Goal: Transaction & Acquisition: Purchase product/service

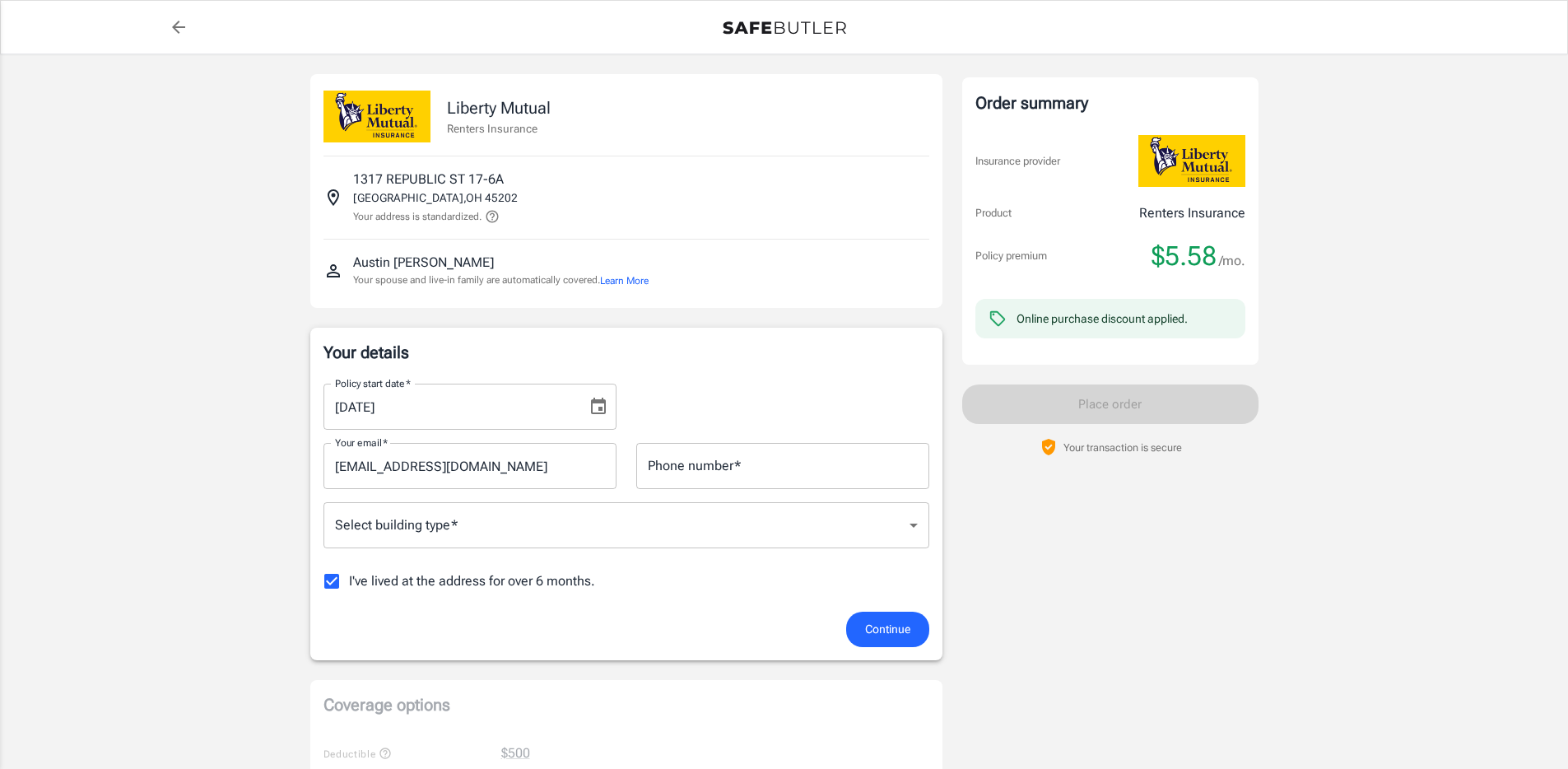
click at [602, 408] on icon "Choose date, selected date is Aug 30, 2025" at bounding box center [598, 406] width 15 height 16
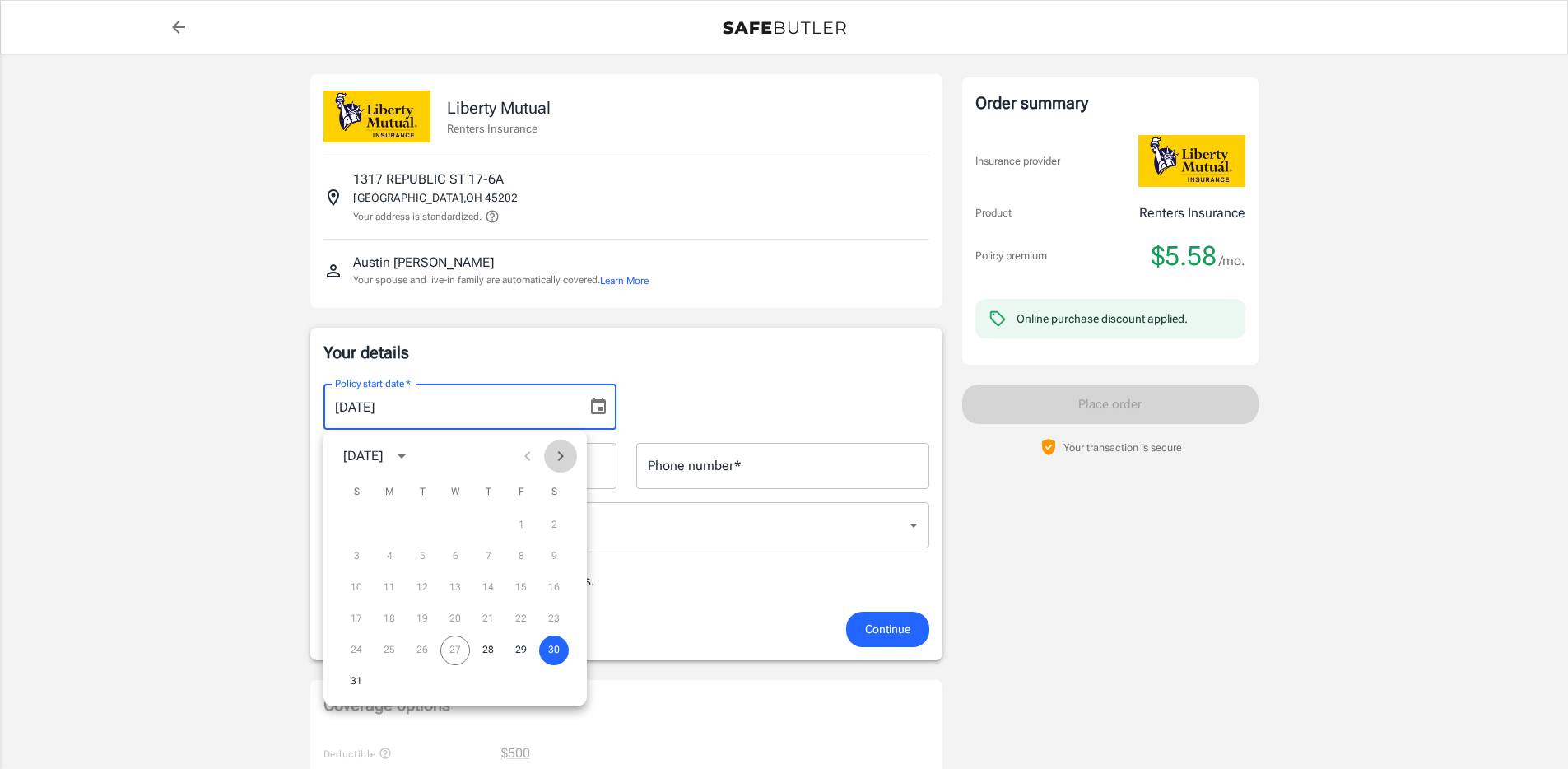
click at [563, 458] on icon "Next month" at bounding box center [561, 457] width 20 height 20
click at [554, 555] on button "13" at bounding box center [553, 556] width 29 height 29
type input "[DATE]"
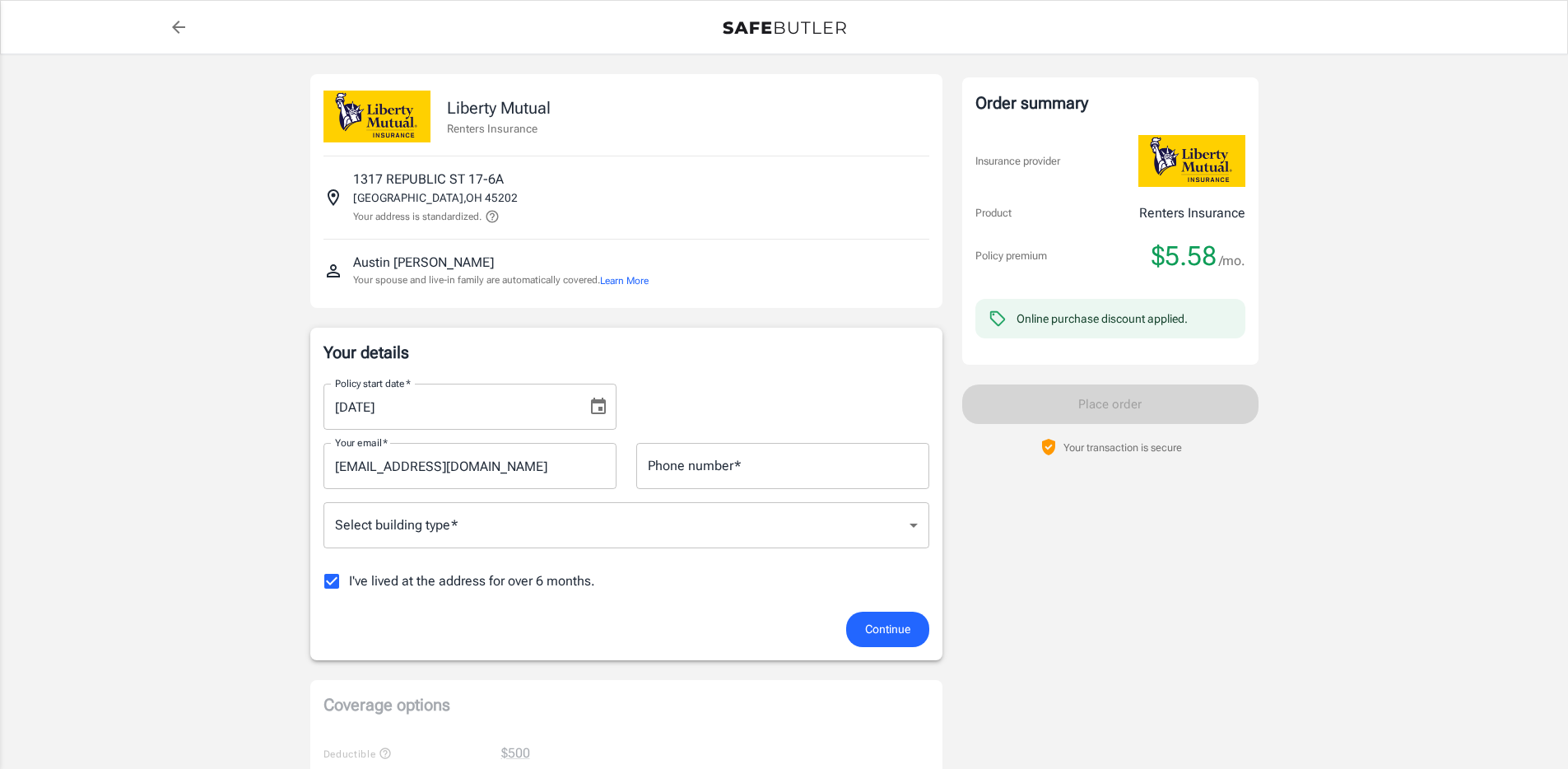
click at [724, 472] on input "Phone number   *" at bounding box center [783, 466] width 293 height 46
type input "8122905340"
click at [230, 515] on div "Policy premium $ 5.58 /mo Liberty Mutual Renters Insurance [STREET_ADDRESS] You…" at bounding box center [784, 747] width 1568 height 1387
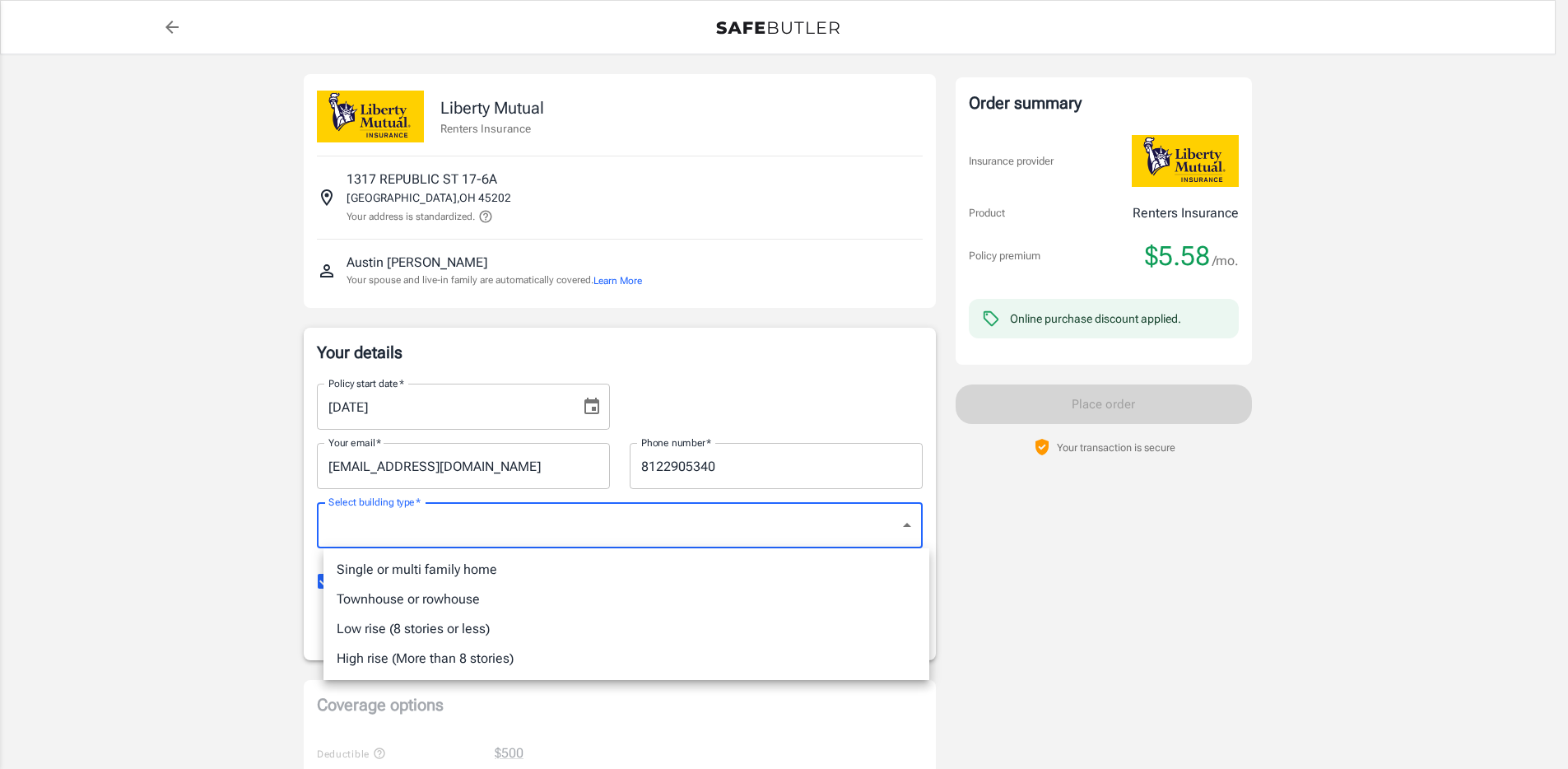
click at [508, 537] on body "Policy premium $ 5.58 /mo Liberty Mutual Renters Insurance [STREET_ADDRESS] You…" at bounding box center [784, 778] width 1568 height 1557
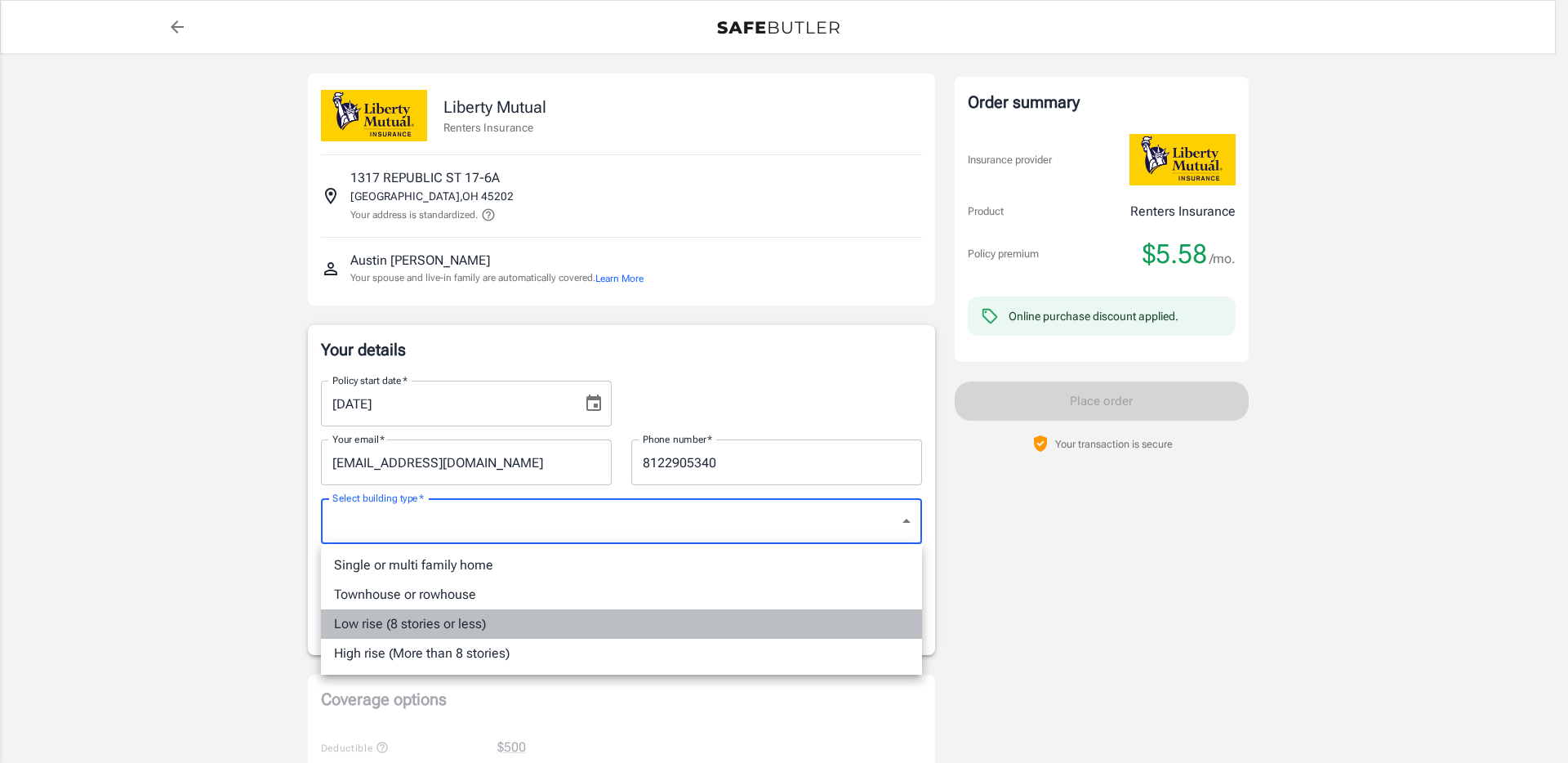
click at [452, 626] on li "Low rise (8 stories or less)" at bounding box center [620, 623] width 601 height 29
type input "lowrise"
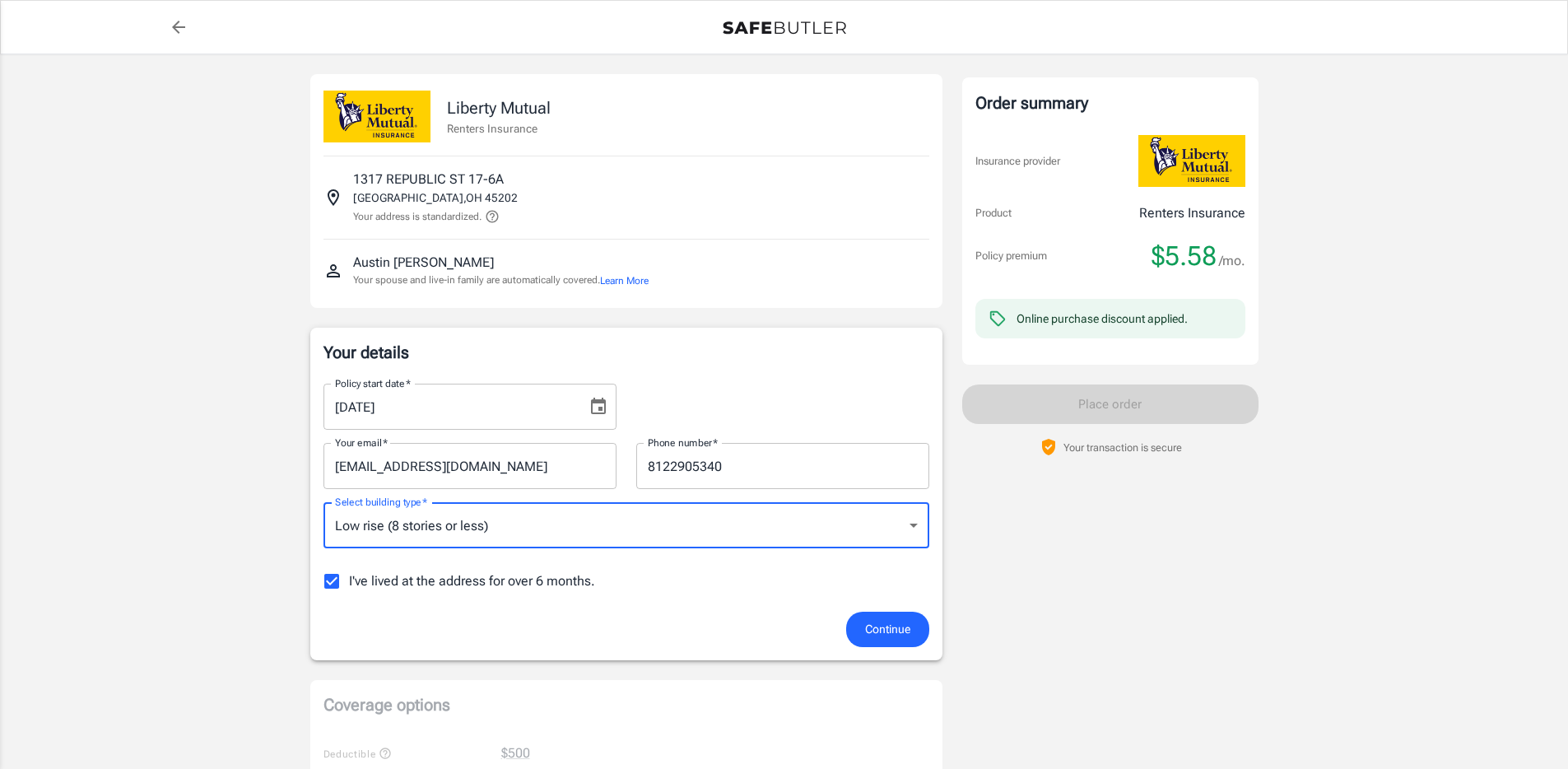
drag, startPoint x: 200, startPoint y: 581, endPoint x: 223, endPoint y: 560, distance: 31.1
click at [200, 581] on div "Policy premium $ 5.58 /mo Liberty Mutual Renters Insurance [STREET_ADDRESS] You…" at bounding box center [784, 747] width 1568 height 1387
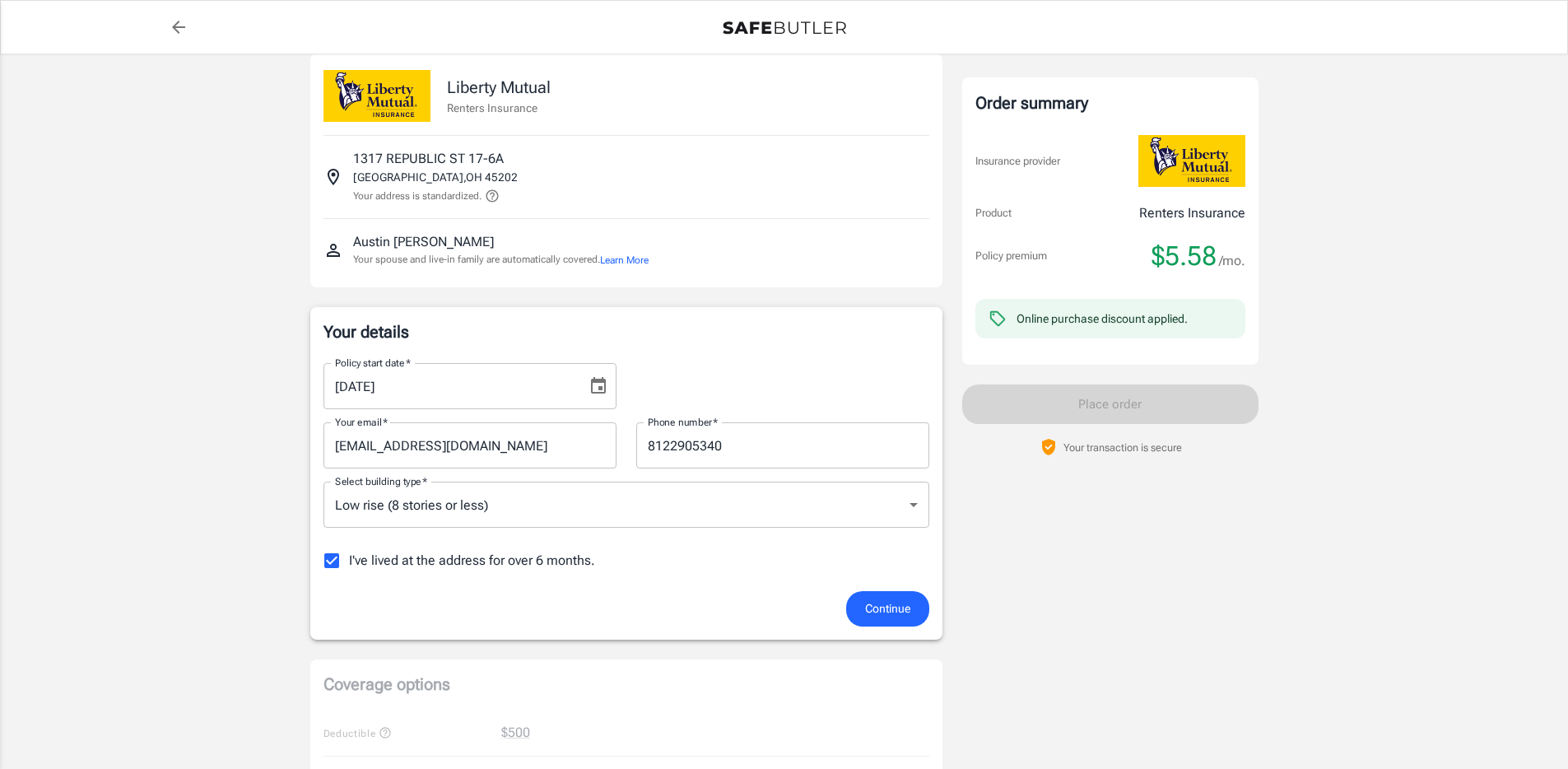
scroll to position [29, 0]
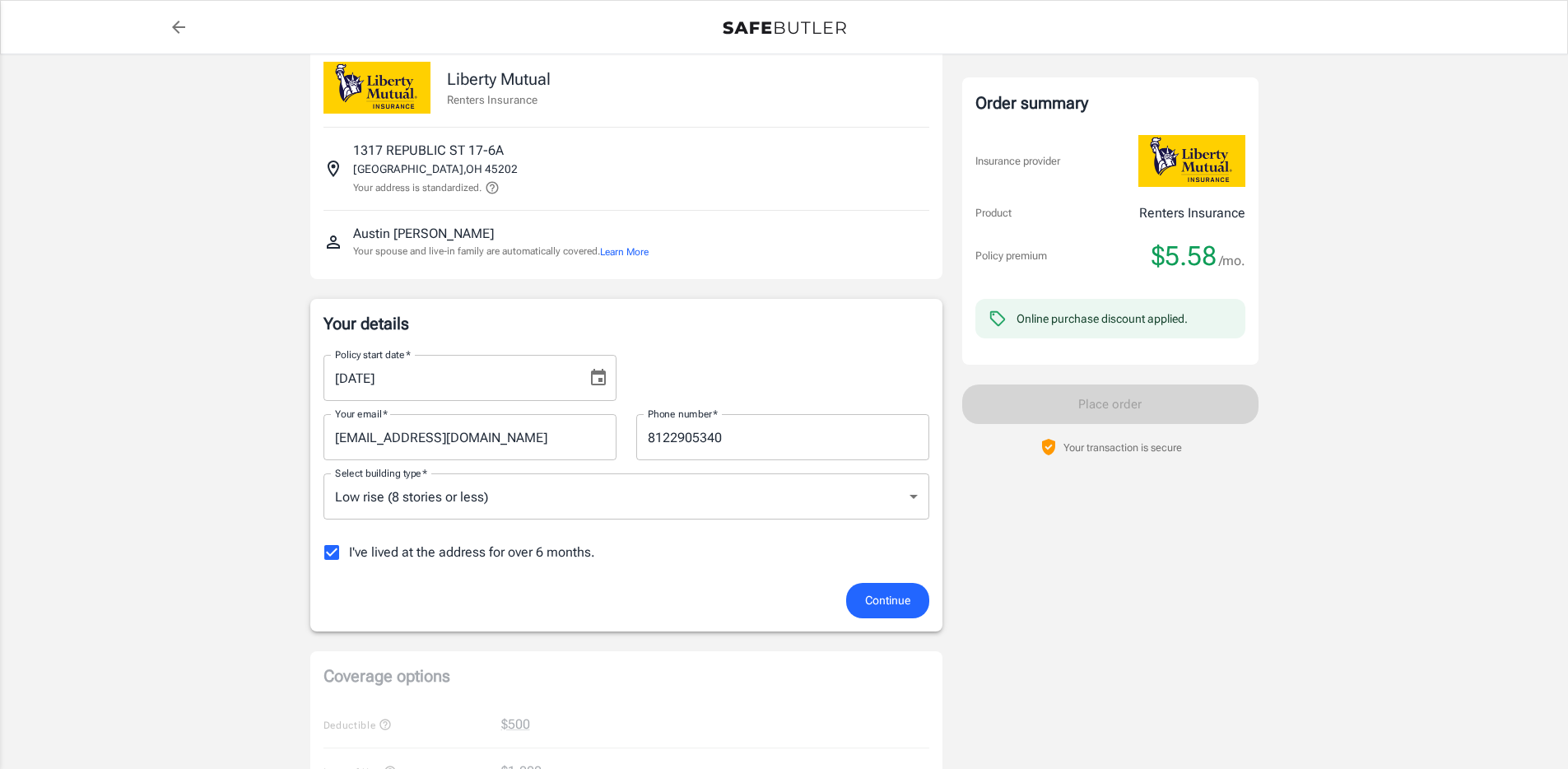
click at [388, 553] on span "I've lived at the address for over 6 months." at bounding box center [472, 553] width 247 height 20
click at [349, 553] on input "I've lived at the address for over 6 months." at bounding box center [331, 553] width 35 height 35
checkbox input "false"
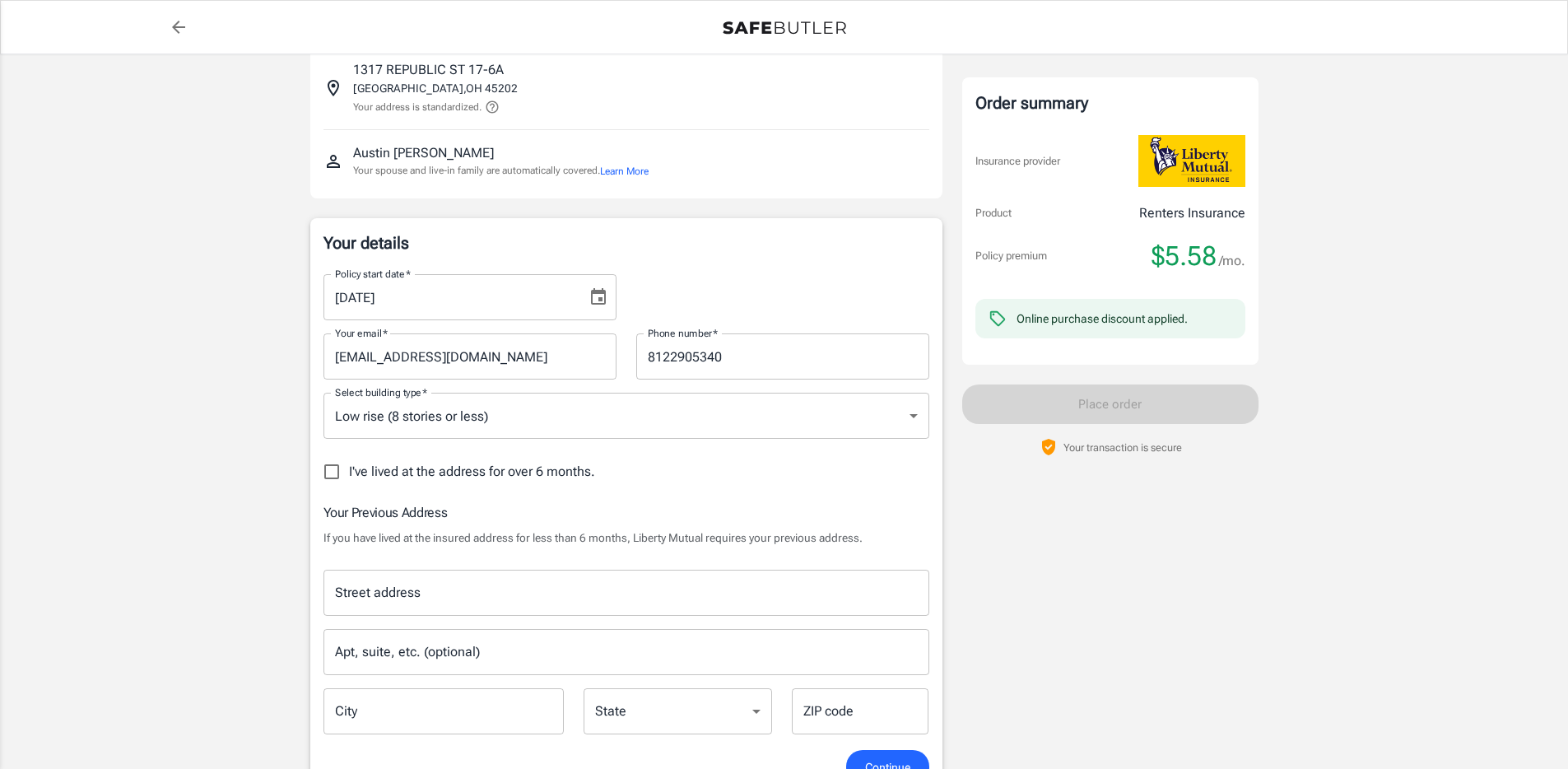
scroll to position [174, 0]
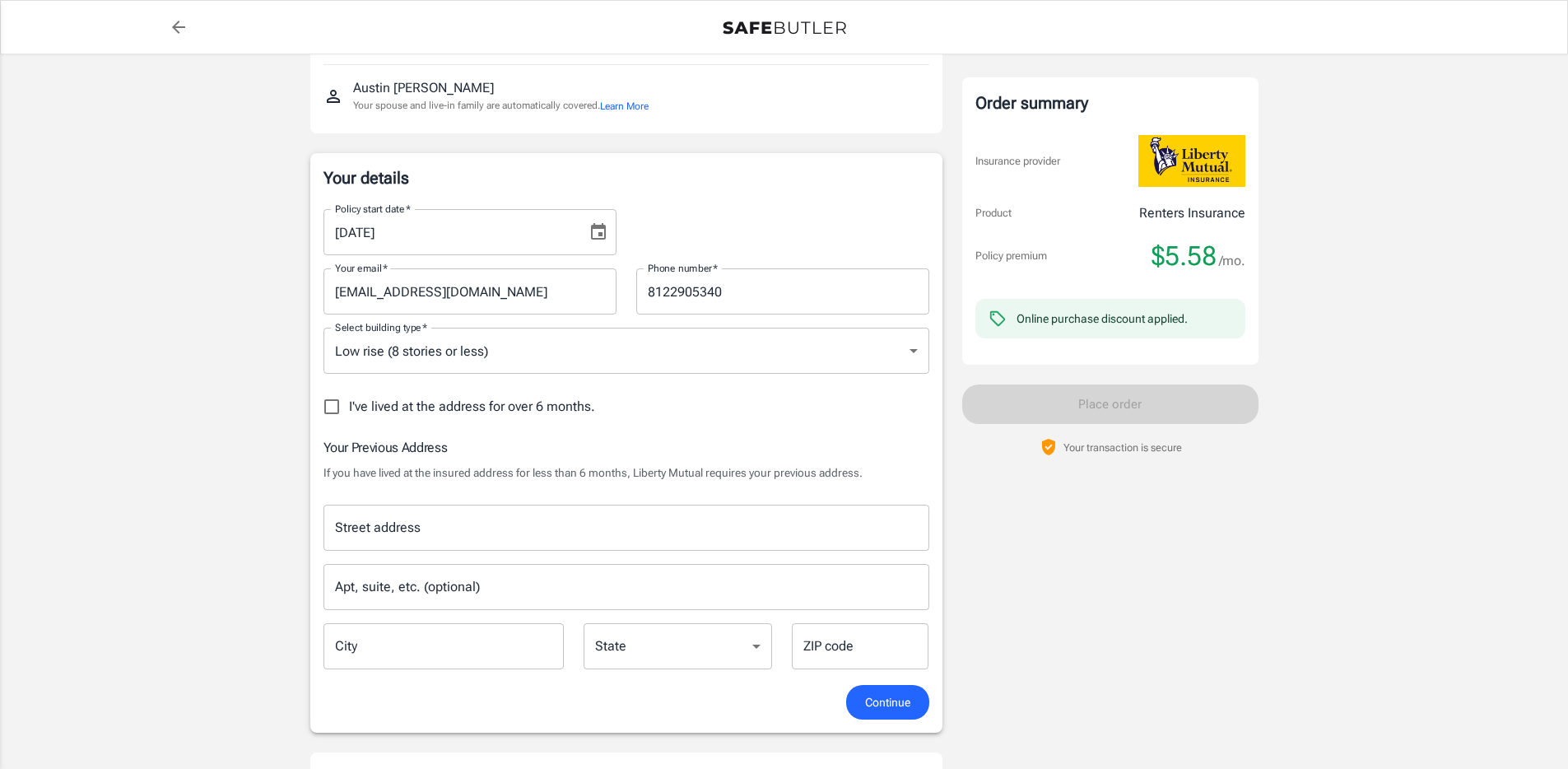
click at [426, 532] on input "Street address" at bounding box center [626, 528] width 591 height 31
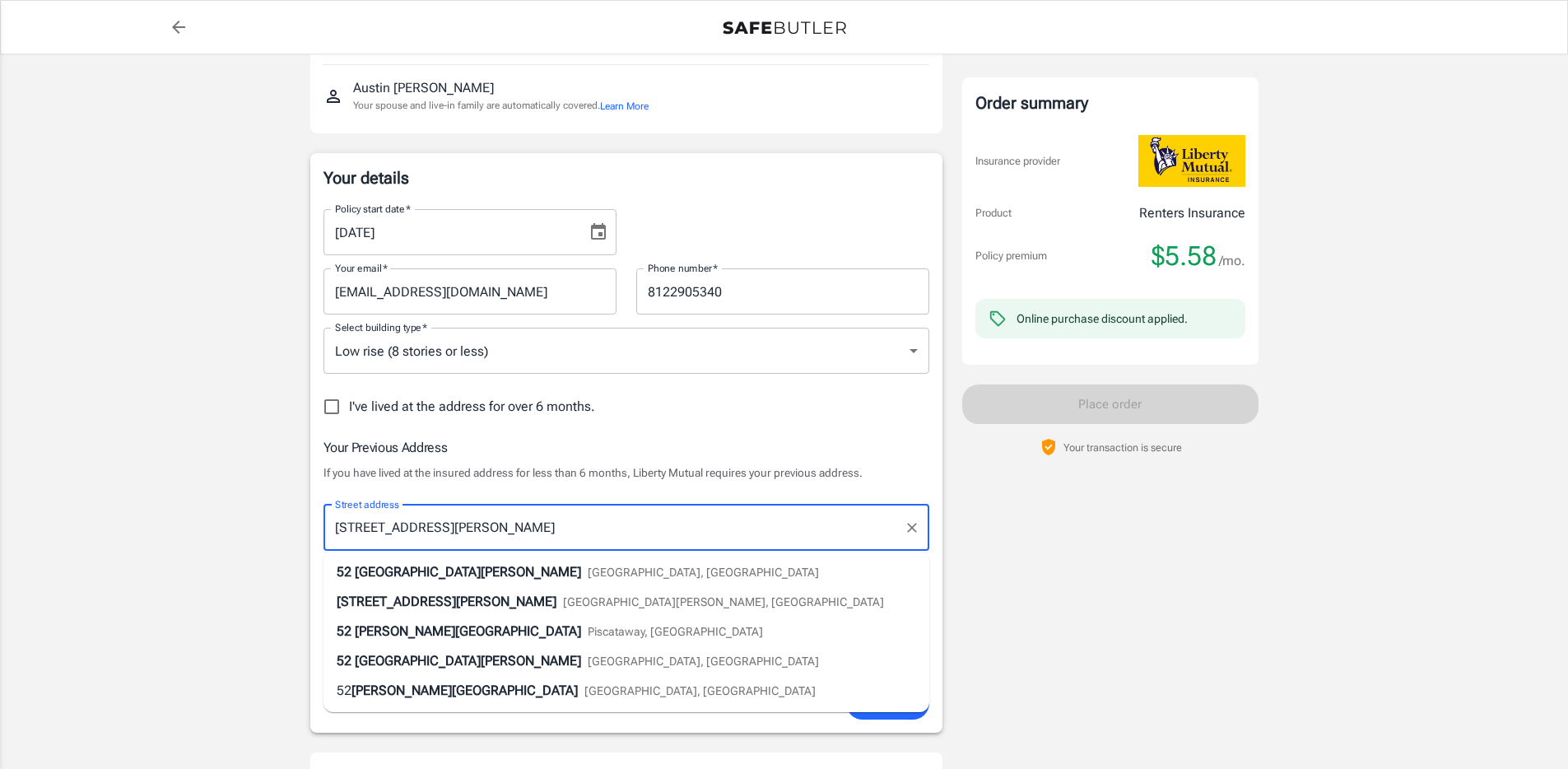
click at [463, 567] on span "[GEOGRAPHIC_DATA][PERSON_NAME]" at bounding box center [468, 572] width 226 height 16
type input "[STREET_ADDRESS][PERSON_NAME]"
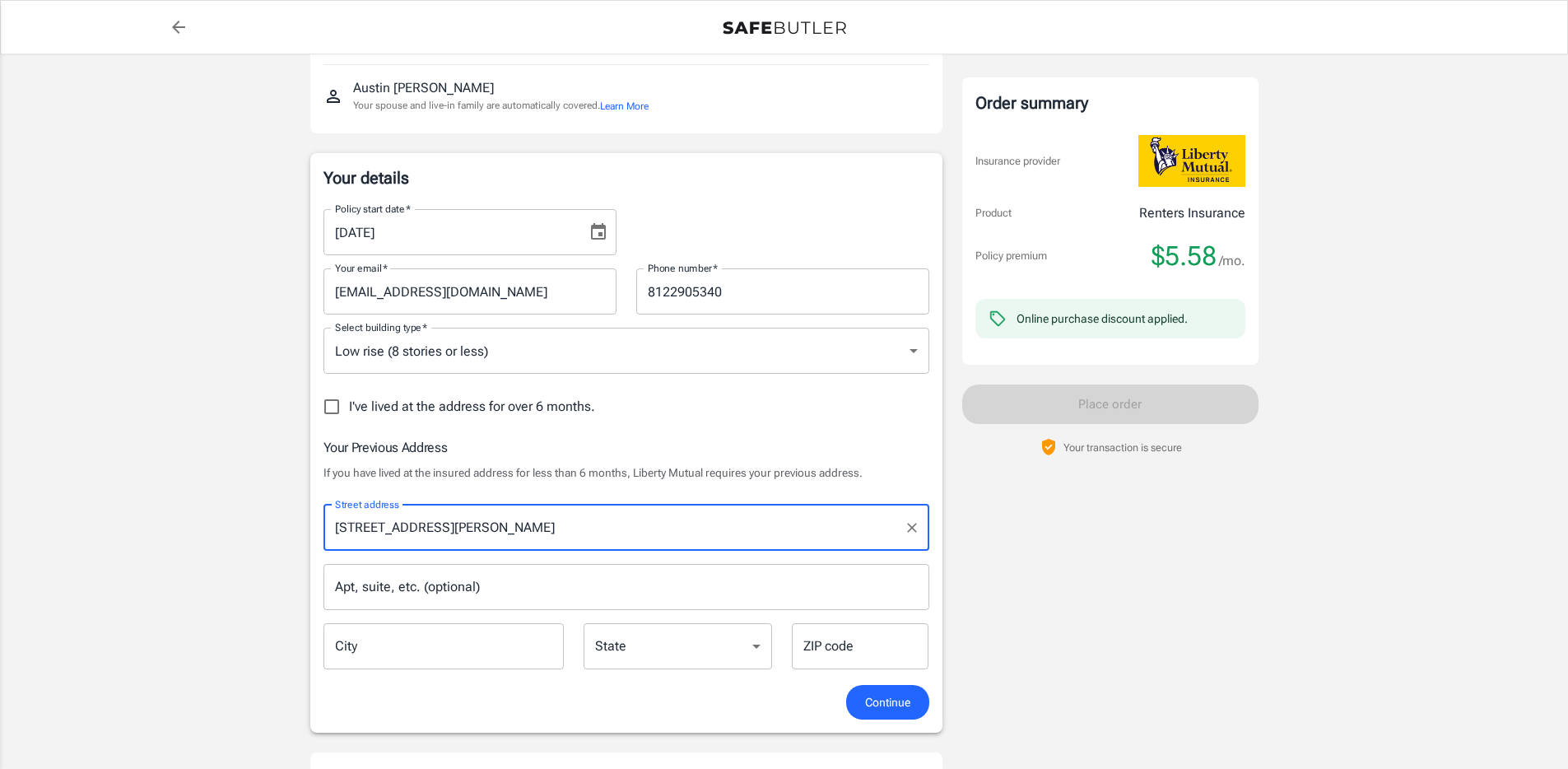
type input "[GEOGRAPHIC_DATA]"
select select "OH"
type input "45217"
type input "[STREET_ADDRESS][PERSON_NAME]"
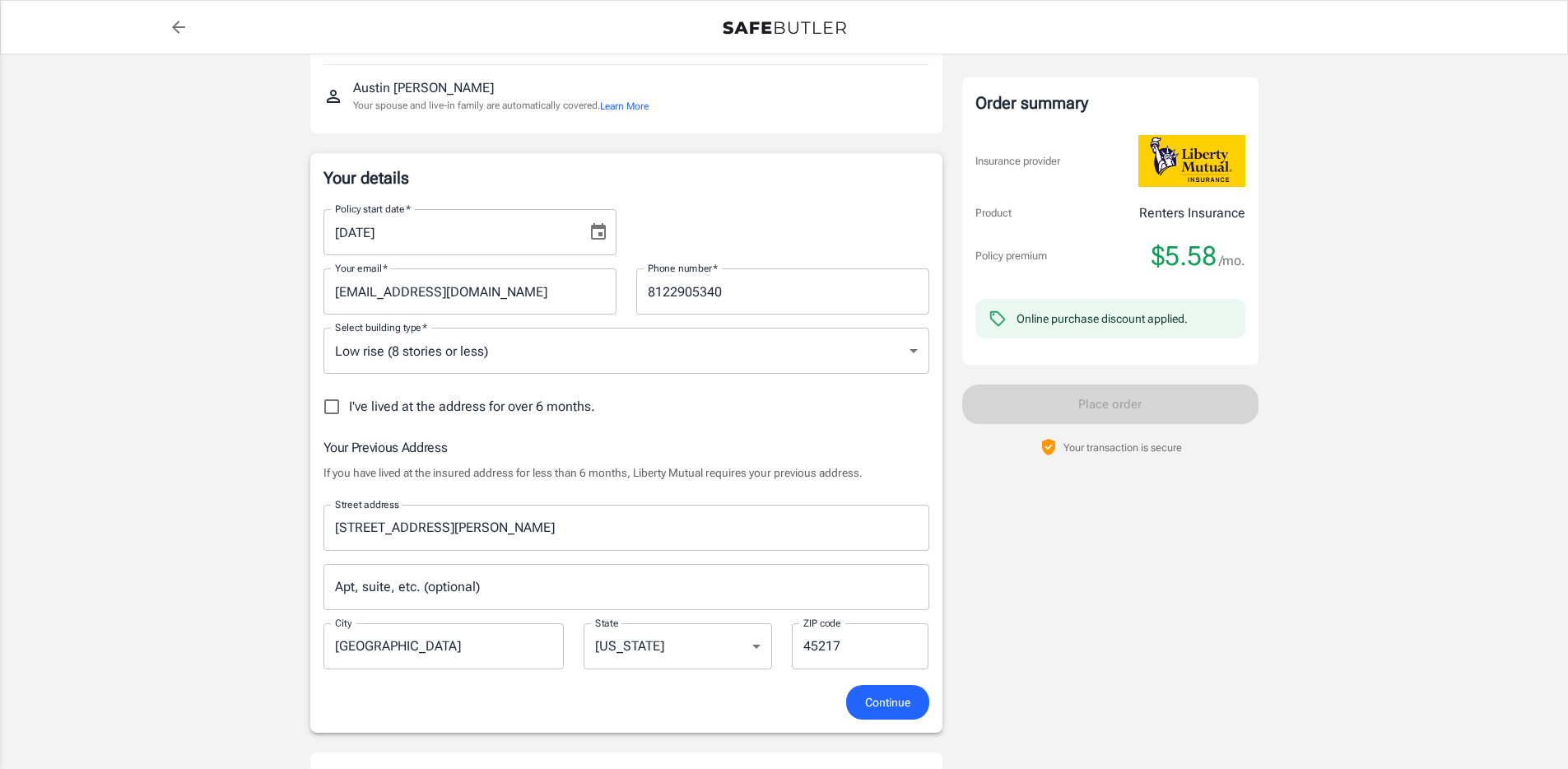
click at [276, 528] on div "Policy premium $ 5.58 /mo Liberty Mutual Renters Insurance [STREET_ADDRESS] You…" at bounding box center [784, 696] width 1568 height 1634
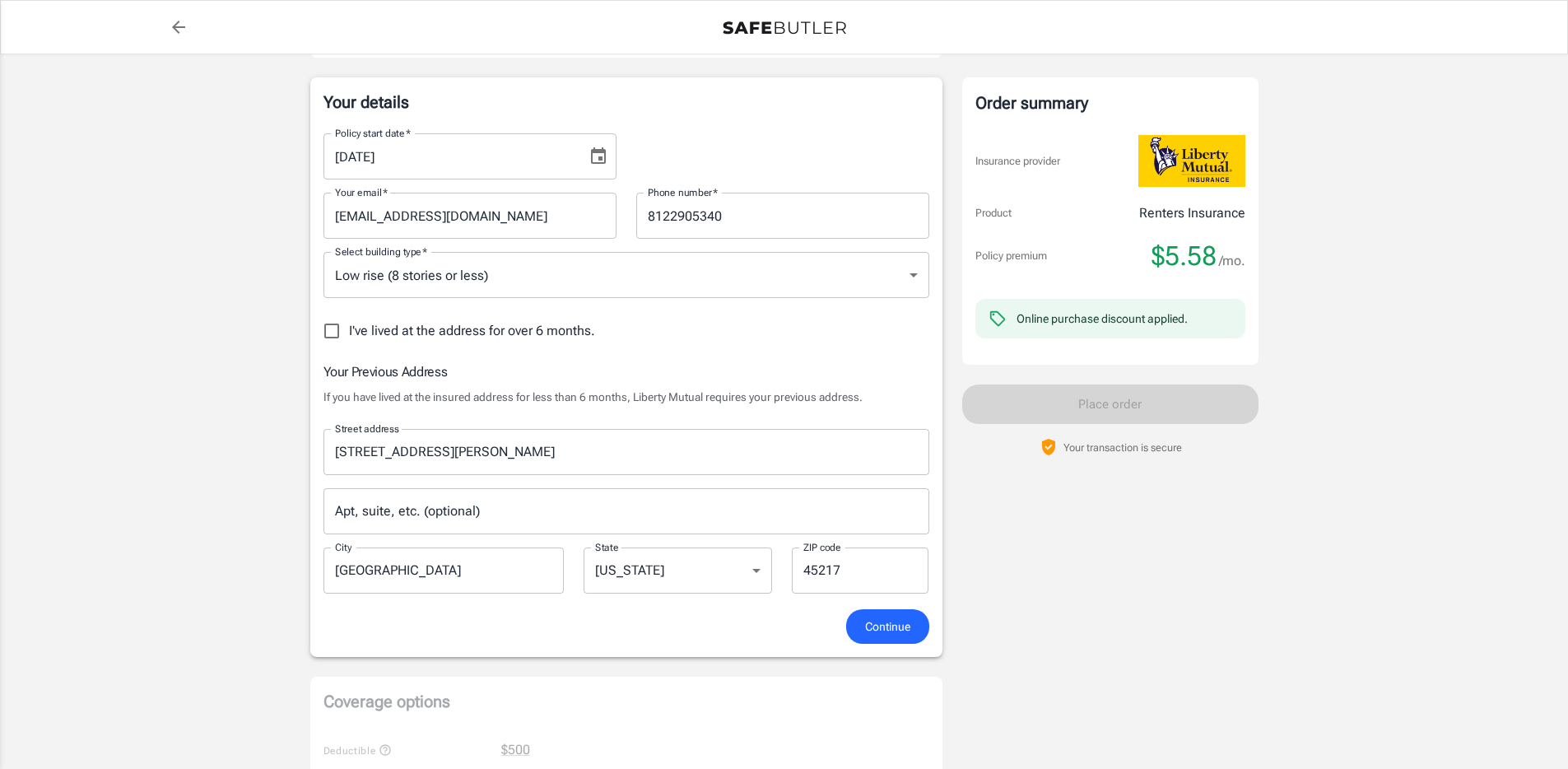
scroll to position [312, 0]
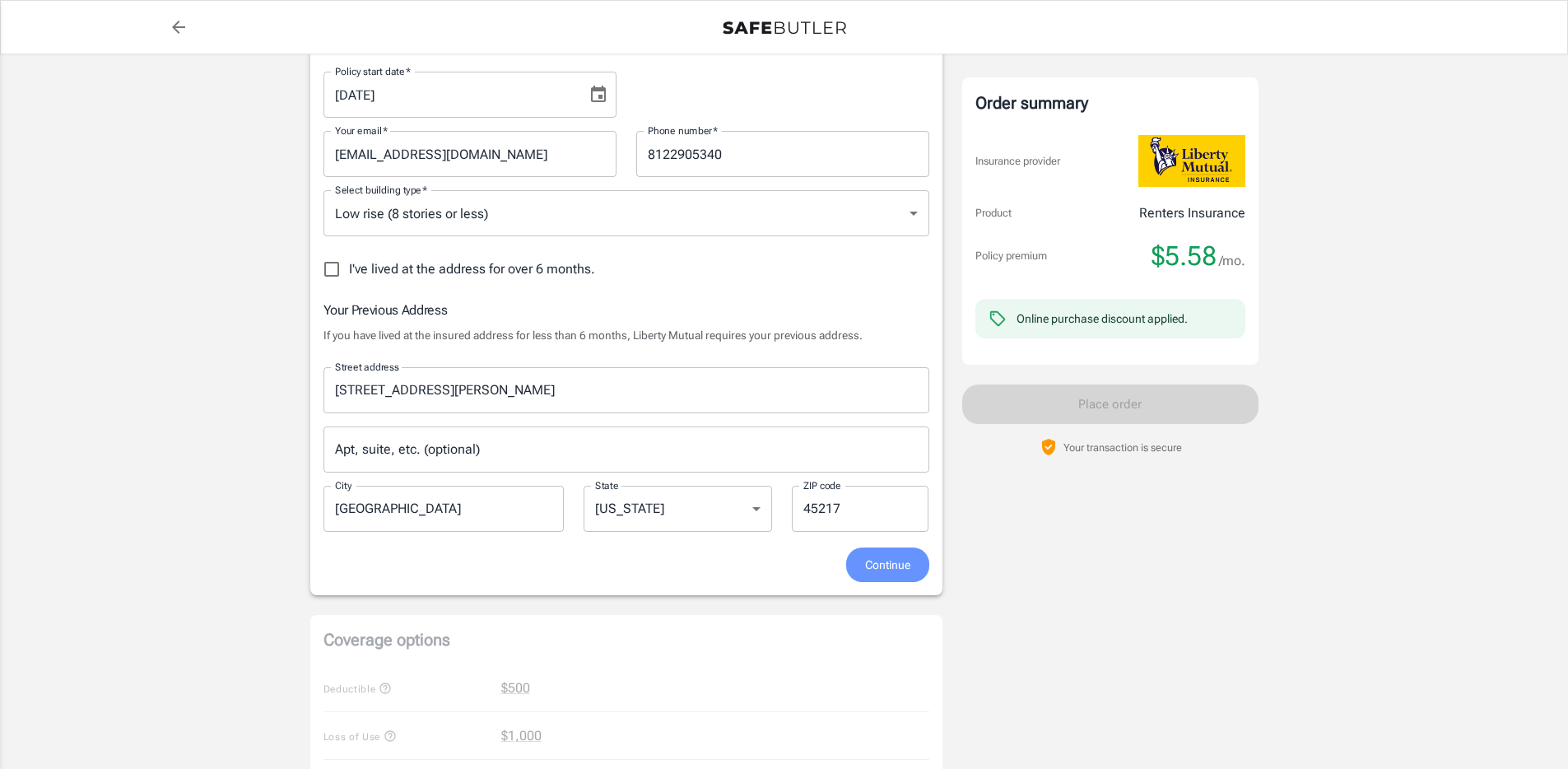
click at [884, 571] on span "Continue" at bounding box center [888, 565] width 46 height 21
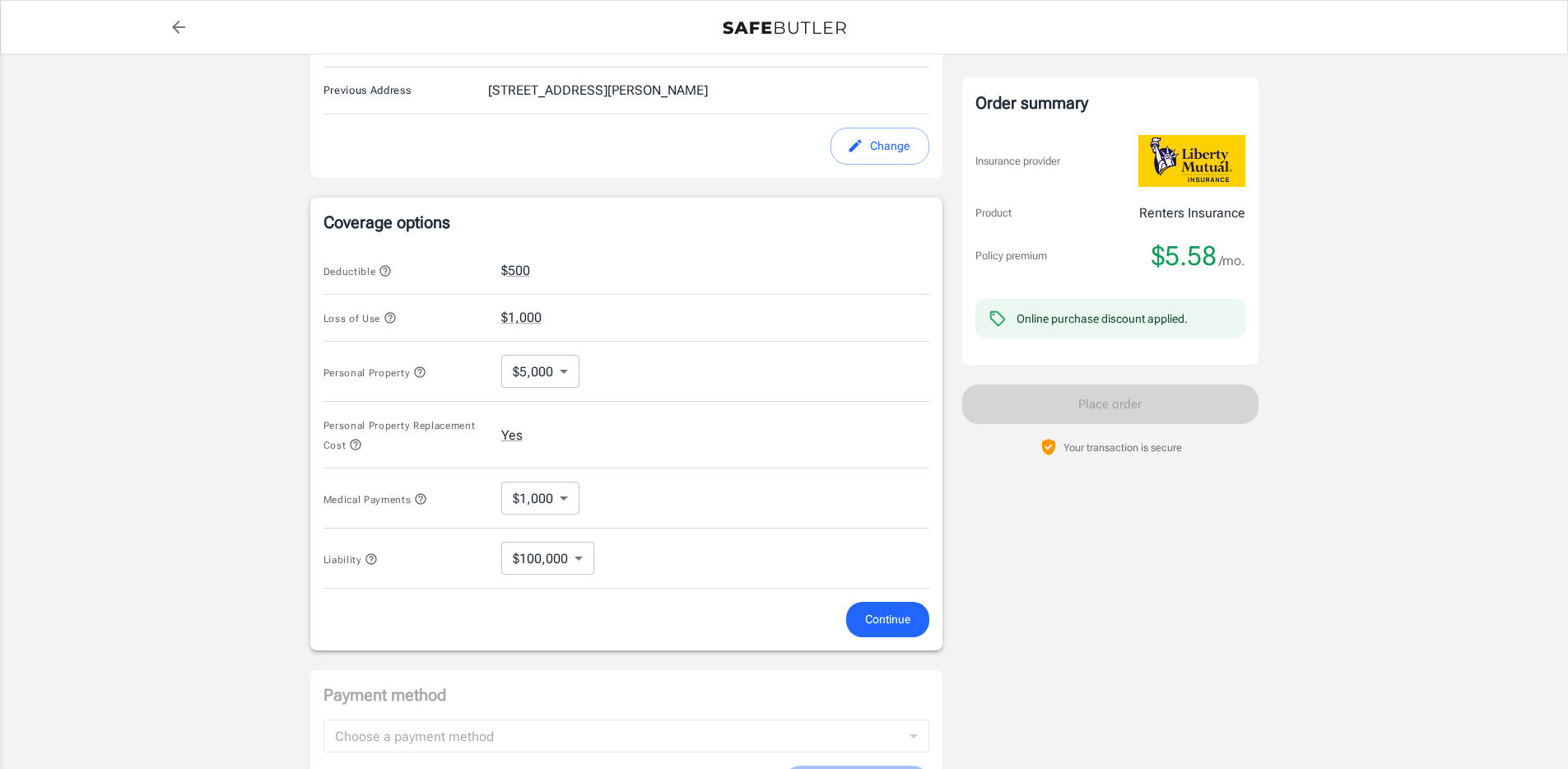
scroll to position [584, 0]
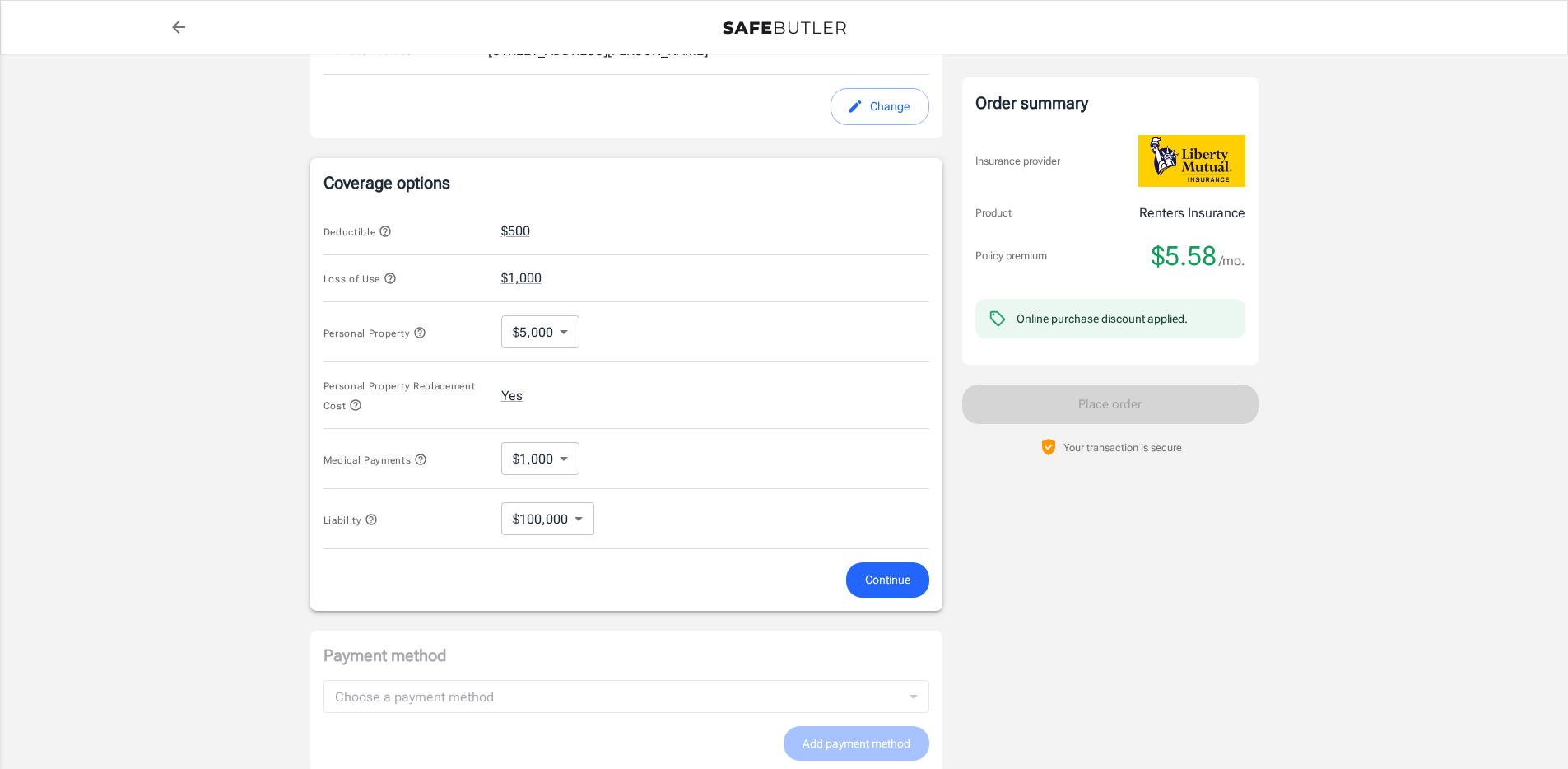
click at [531, 340] on body "Policy premium $ 5.58 /mo Liberty Mutual Renters Insurance [STREET_ADDRESS] You…" at bounding box center [784, 226] width 1568 height 1618
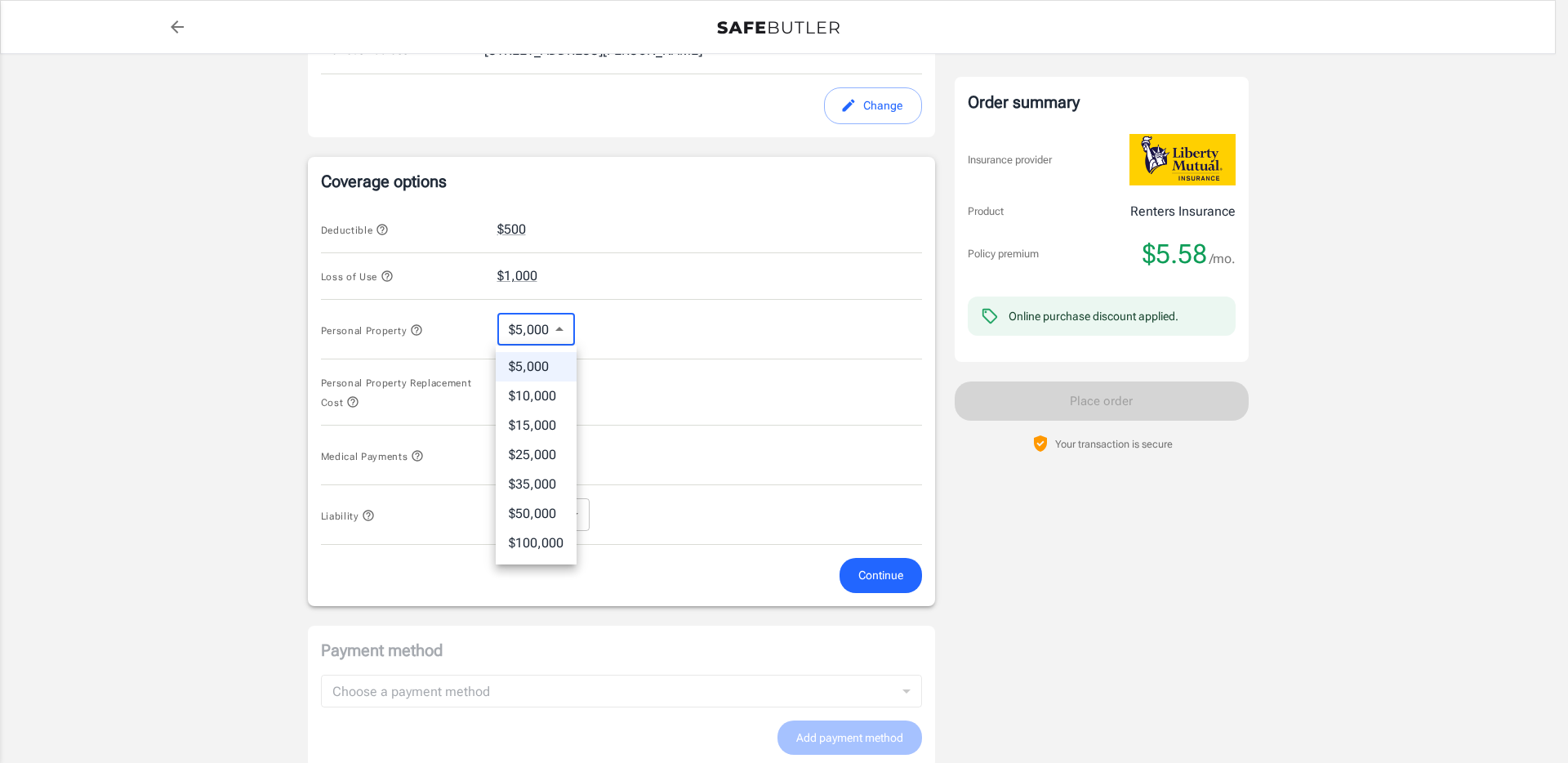
click at [541, 403] on li "$10,000" at bounding box center [535, 396] width 81 height 29
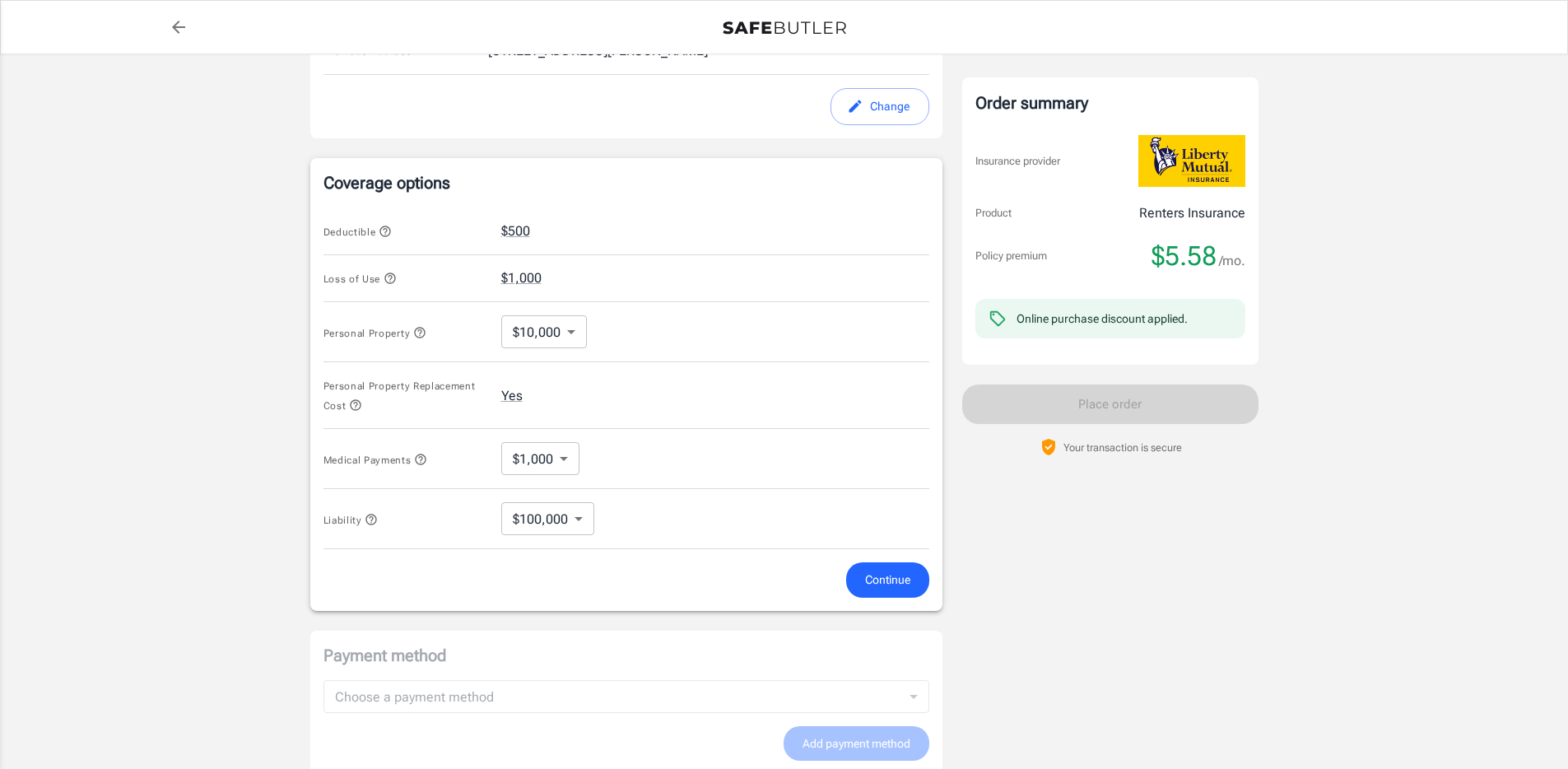
click at [714, 348] on div "Personal Property $10,000 10000 ​" at bounding box center [626, 332] width 605 height 60
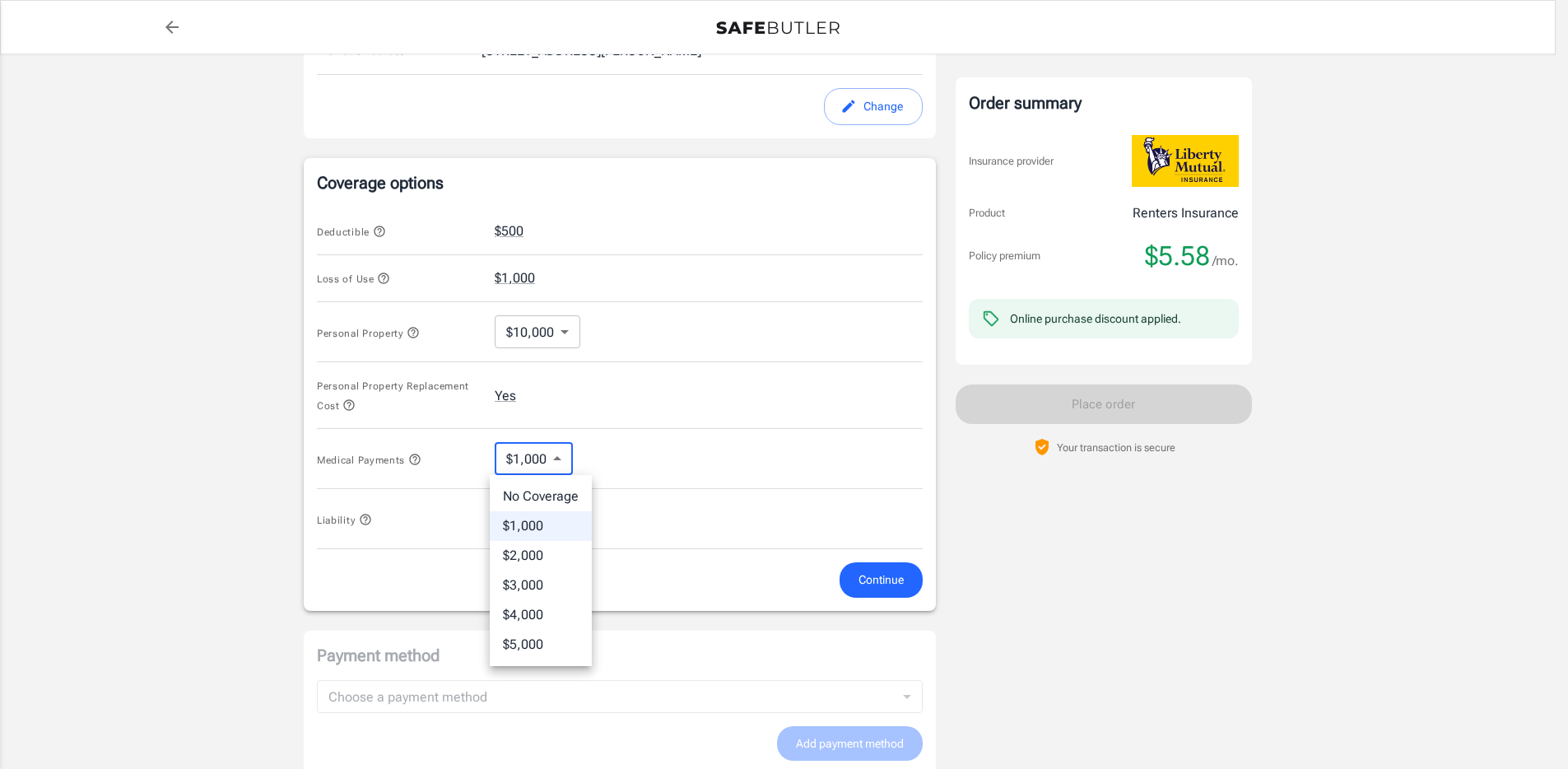
click at [538, 466] on body "Policy premium $ 5.58 /mo Liberty Mutual Renters Insurance [STREET_ADDRESS] You…" at bounding box center [784, 226] width 1568 height 1618
click at [649, 427] on div at bounding box center [790, 384] width 1581 height 769
click at [573, 515] on body "Policy premium $ 5.58 /mo Liberty Mutual Renters Insurance [STREET_ADDRESS] You…" at bounding box center [784, 226] width 1568 height 1618
click at [698, 438] on div at bounding box center [790, 384] width 1581 height 769
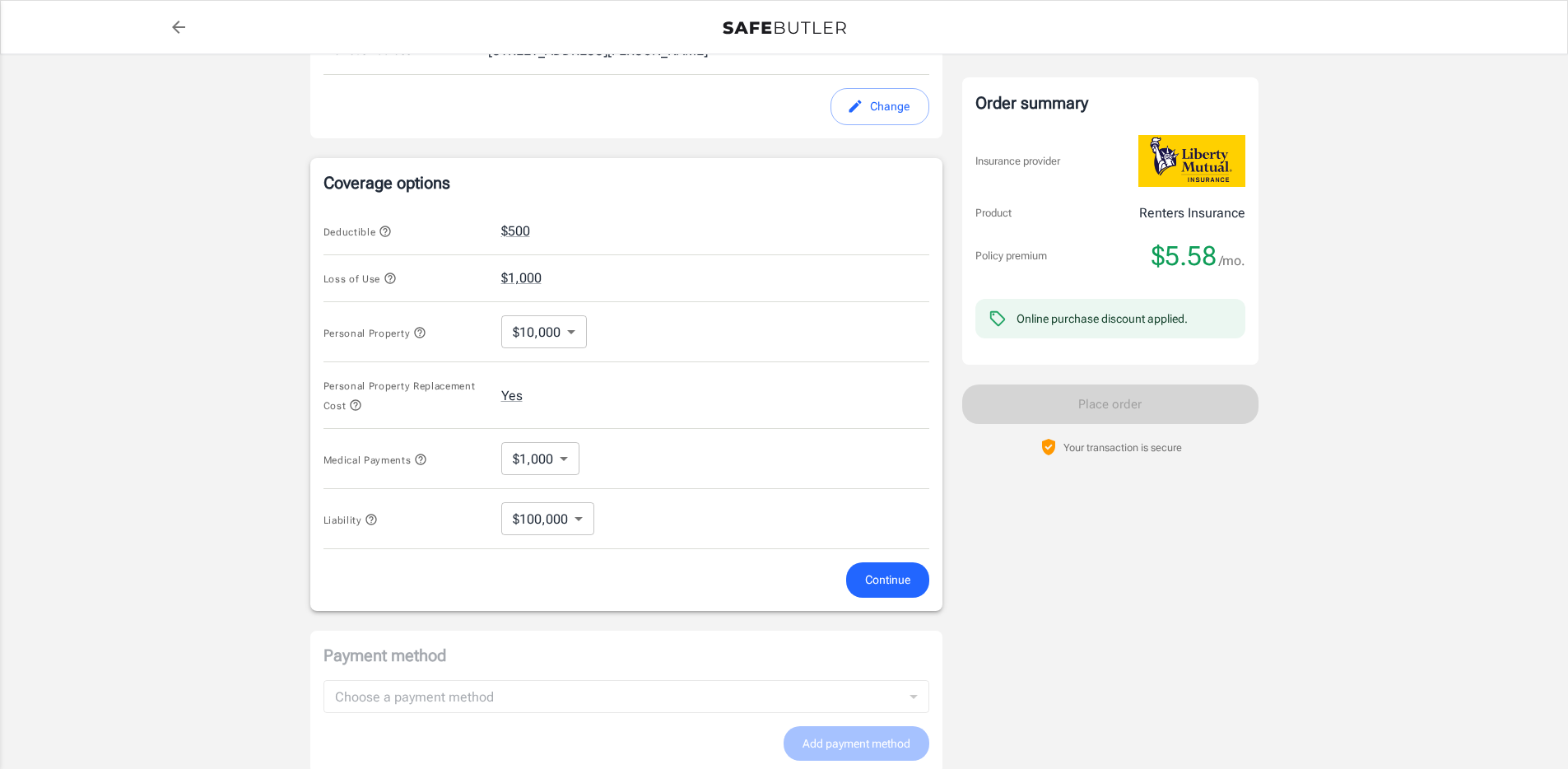
click at [425, 331] on icon "button" at bounding box center [419, 332] width 11 height 11
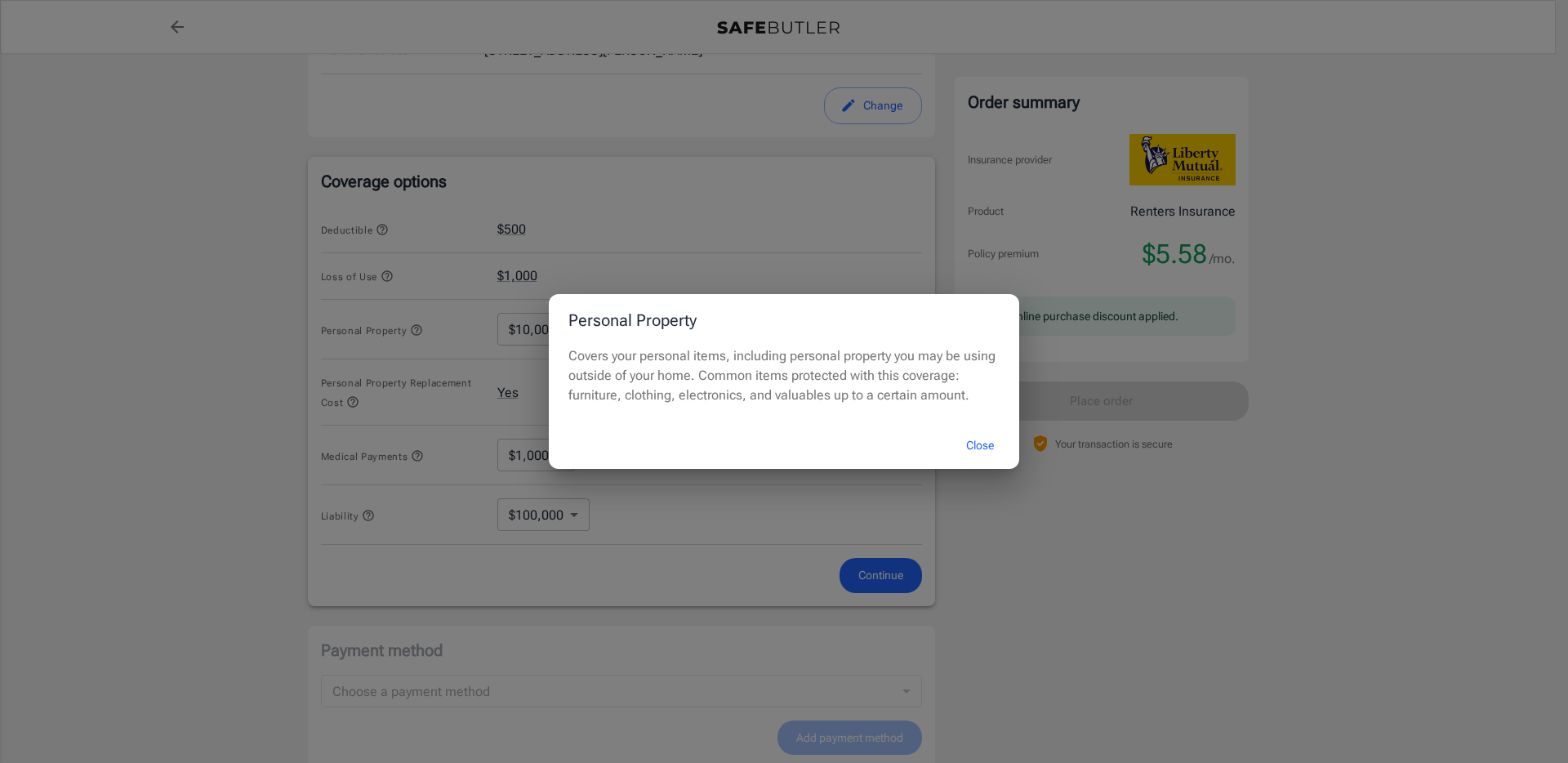
click at [982, 447] on button "Close" at bounding box center [980, 445] width 65 height 35
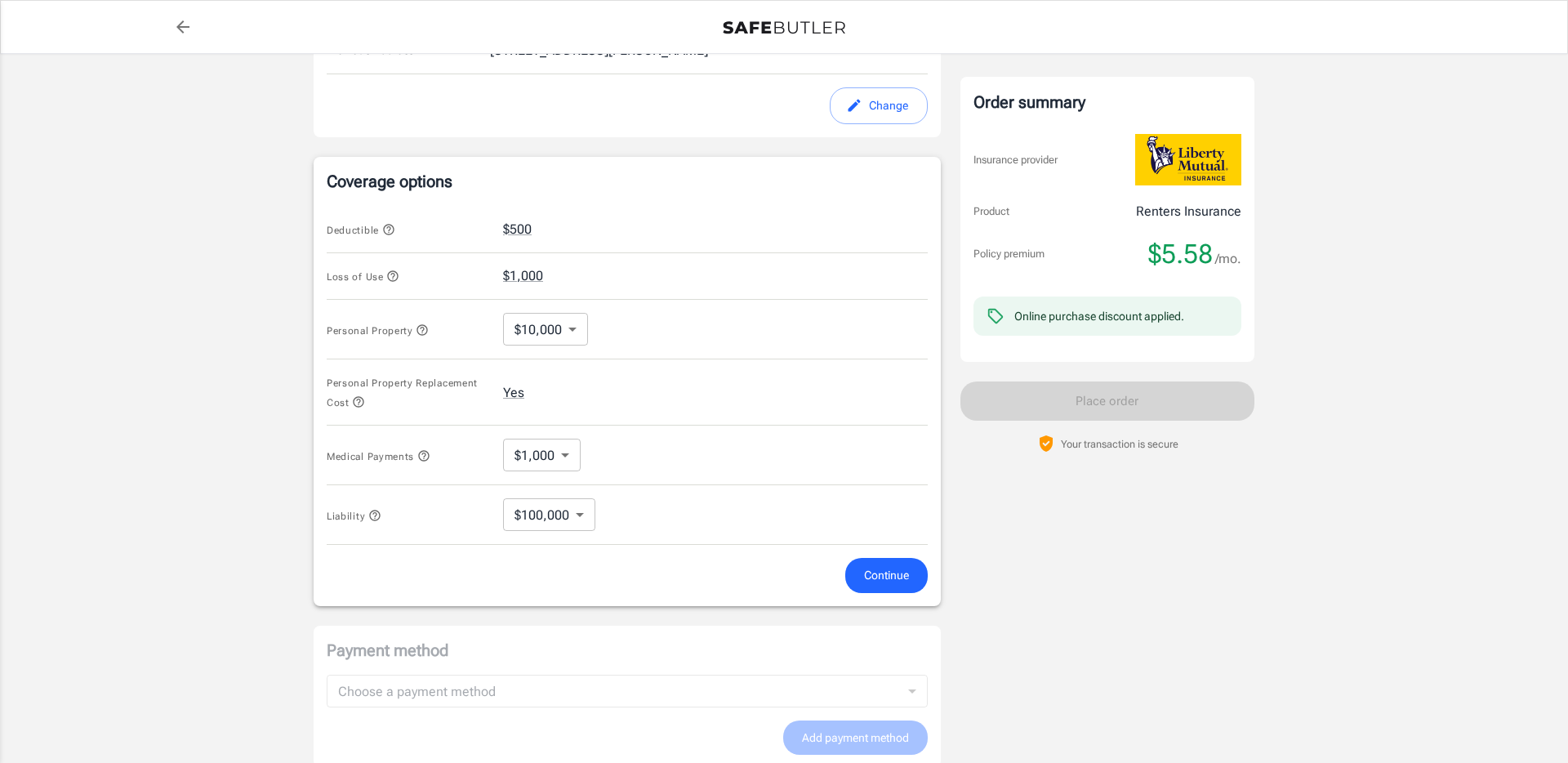
click at [573, 324] on body "Policy premium $ 5.58 /mo Liberty Mutual Renters Insurance [STREET_ADDRESS] You…" at bounding box center [784, 224] width 1568 height 1606
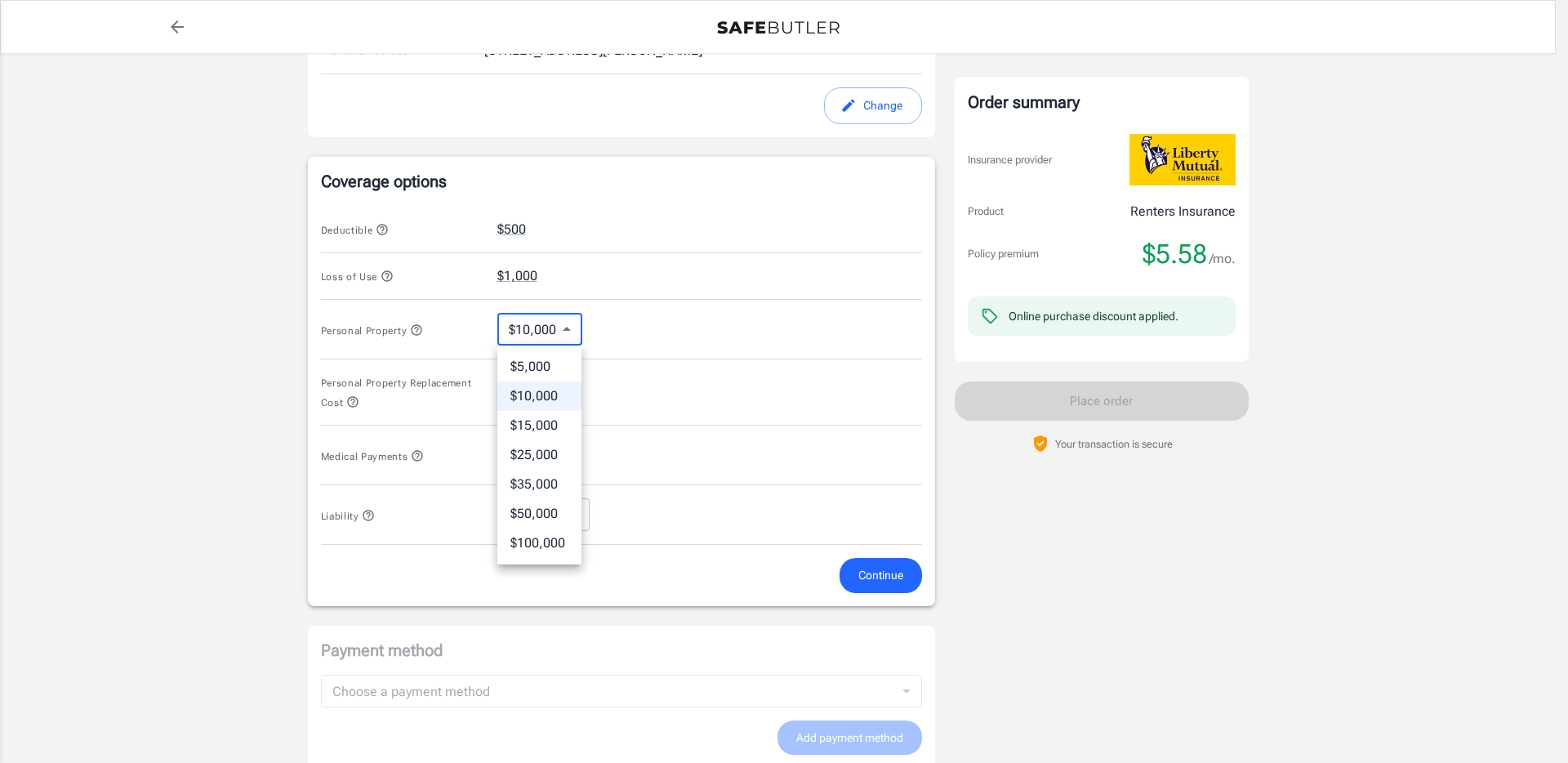
click at [717, 321] on div at bounding box center [784, 382] width 1568 height 763
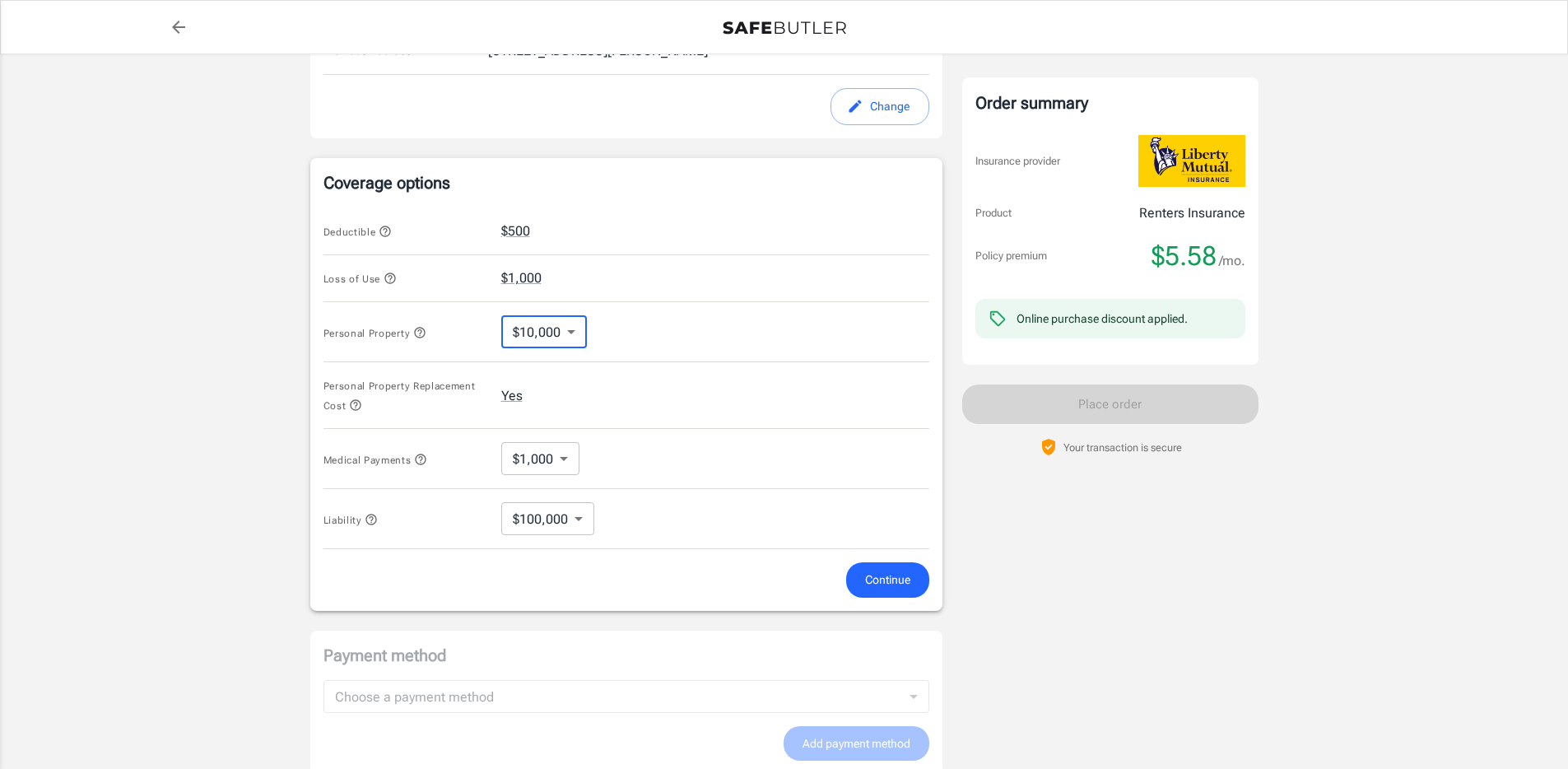
click at [389, 276] on icon "button" at bounding box center [390, 279] width 11 height 11
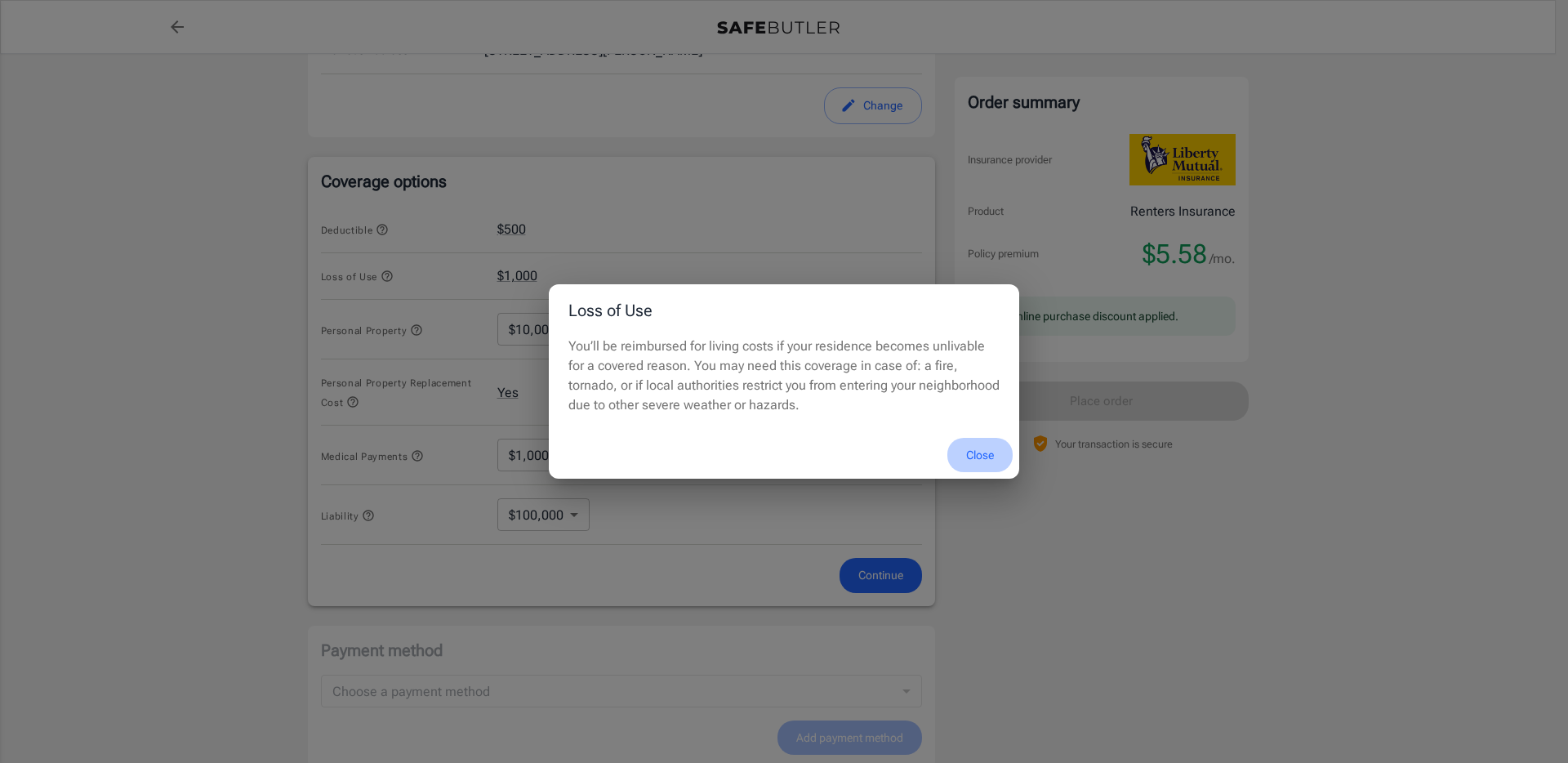
click at [990, 452] on button "Close" at bounding box center [980, 455] width 65 height 35
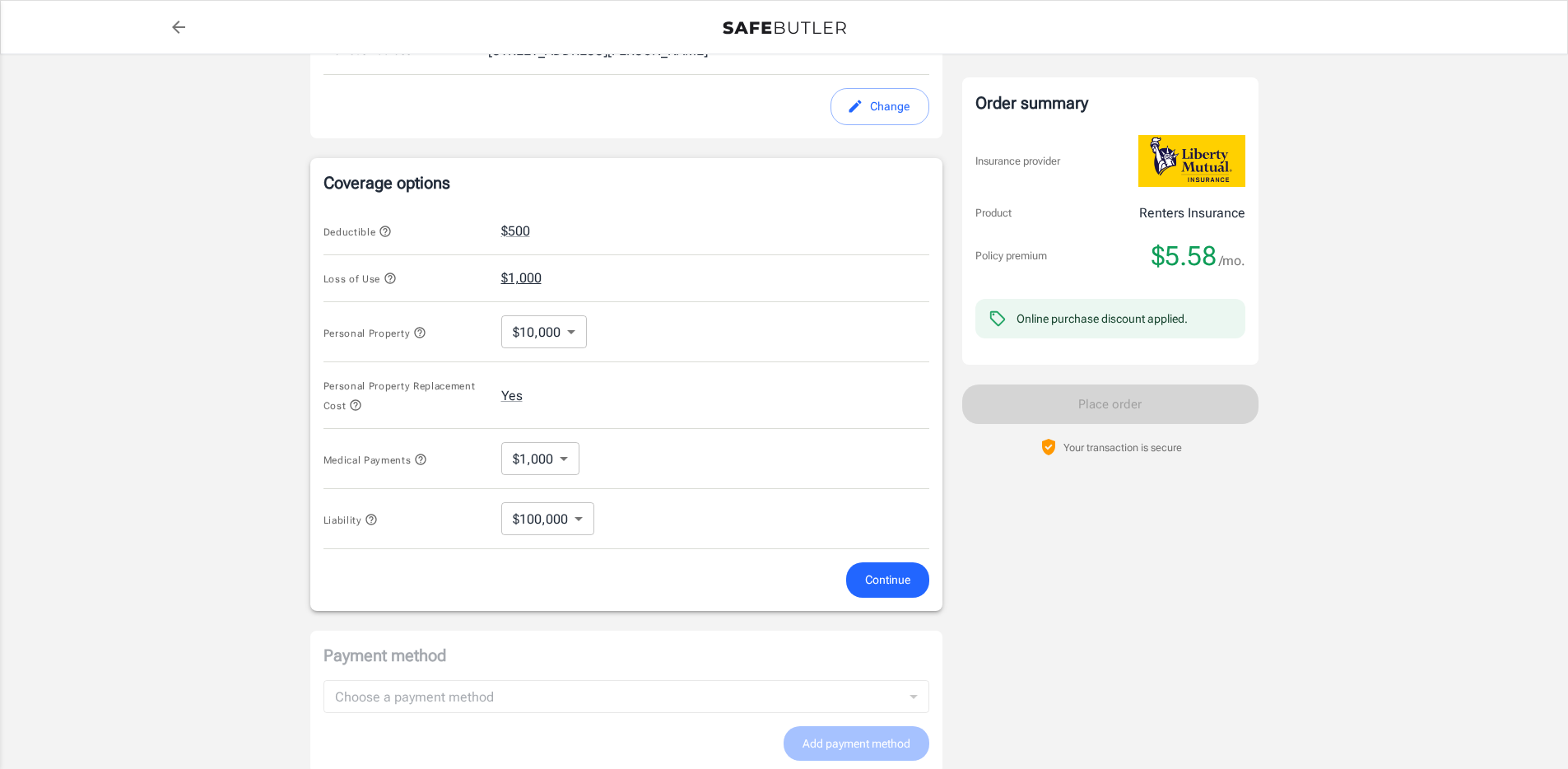
click at [513, 279] on button "$1,000" at bounding box center [521, 279] width 40 height 20
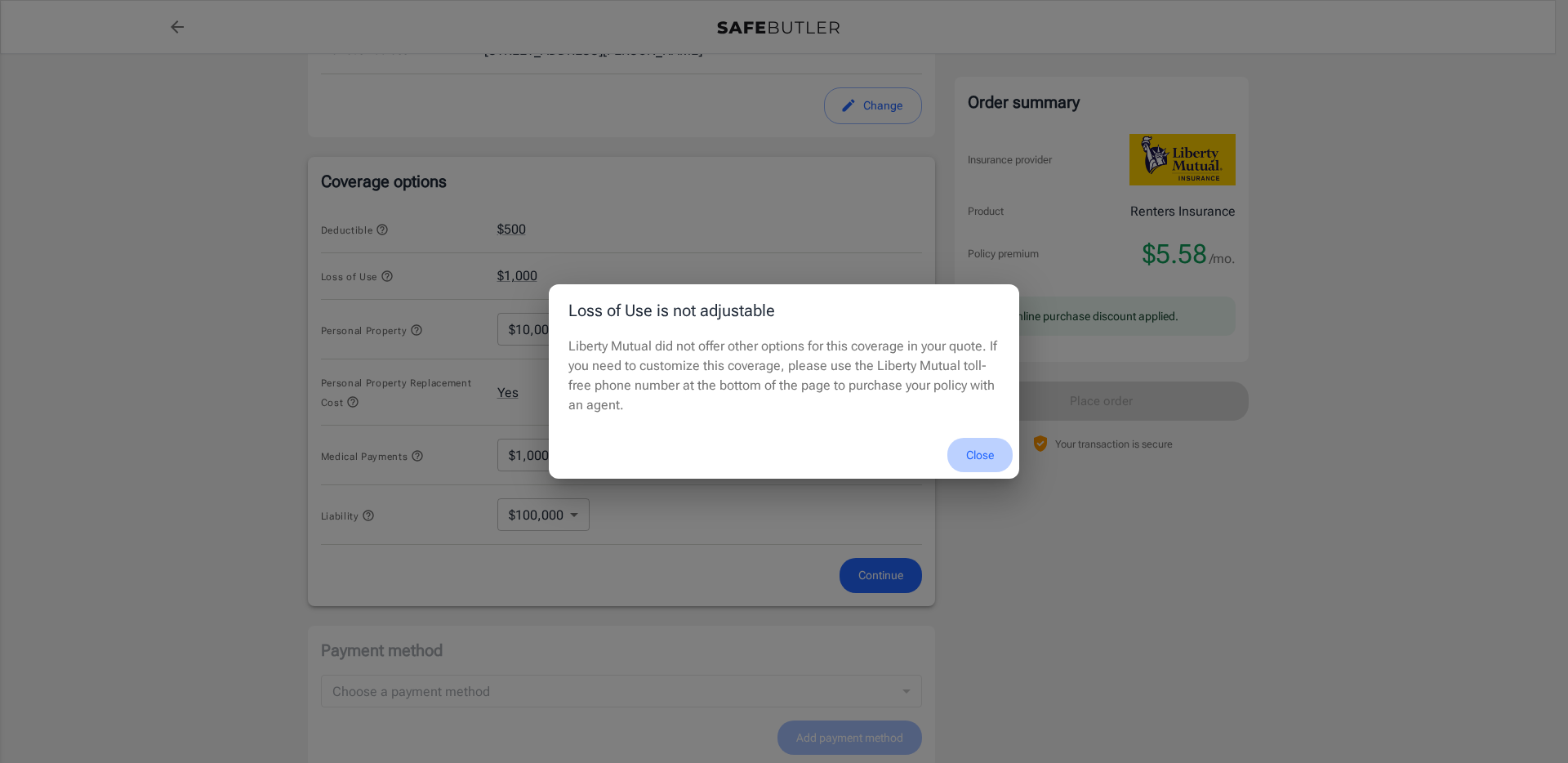
click at [990, 461] on button "Close" at bounding box center [980, 455] width 65 height 35
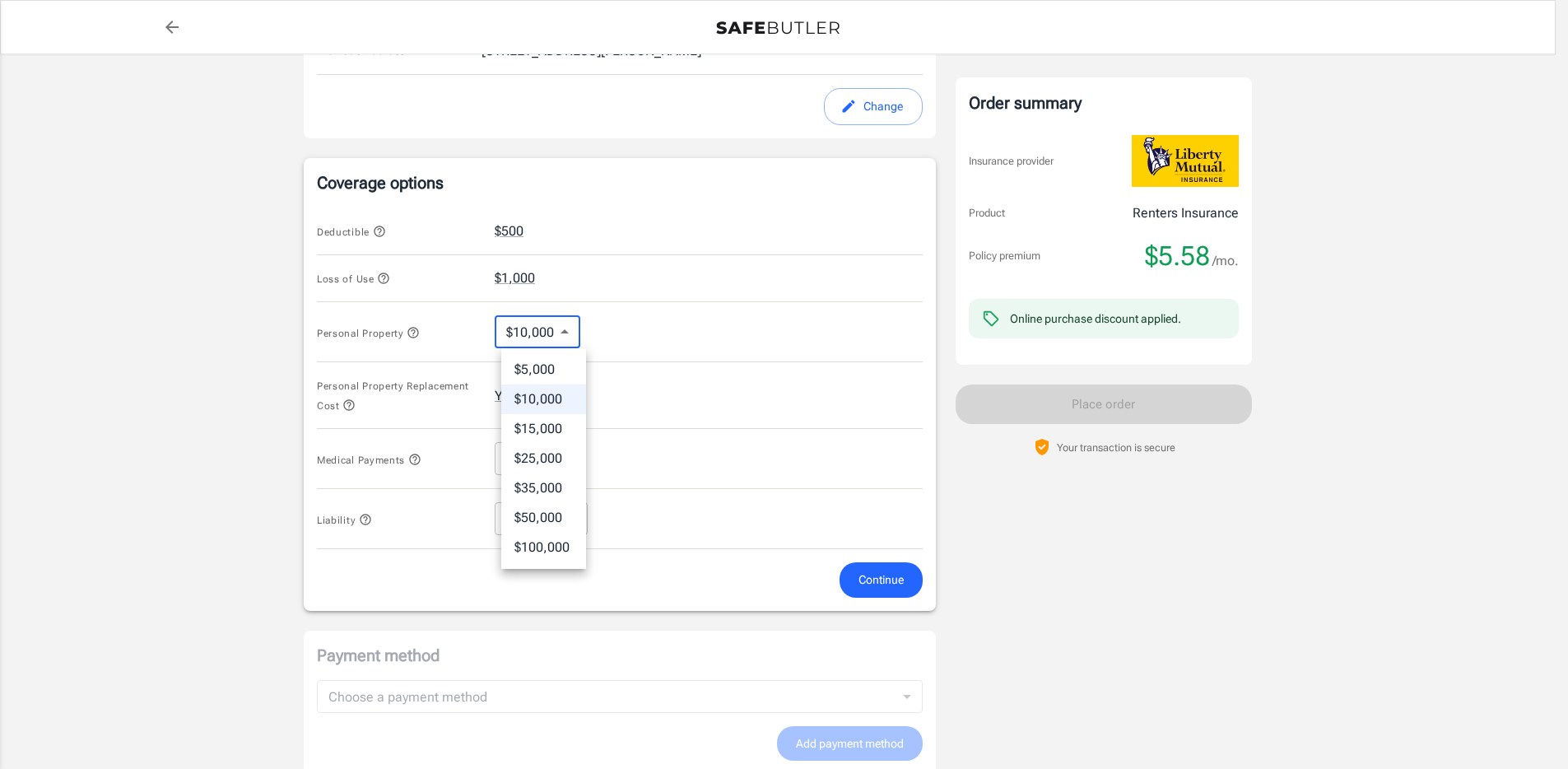
click at [550, 329] on body "Policy premium $ 5.58 /mo Liberty Mutual Renters Insurance [STREET_ADDRESS] You…" at bounding box center [784, 226] width 1568 height 1618
click at [542, 372] on li "$5,000" at bounding box center [543, 370] width 85 height 29
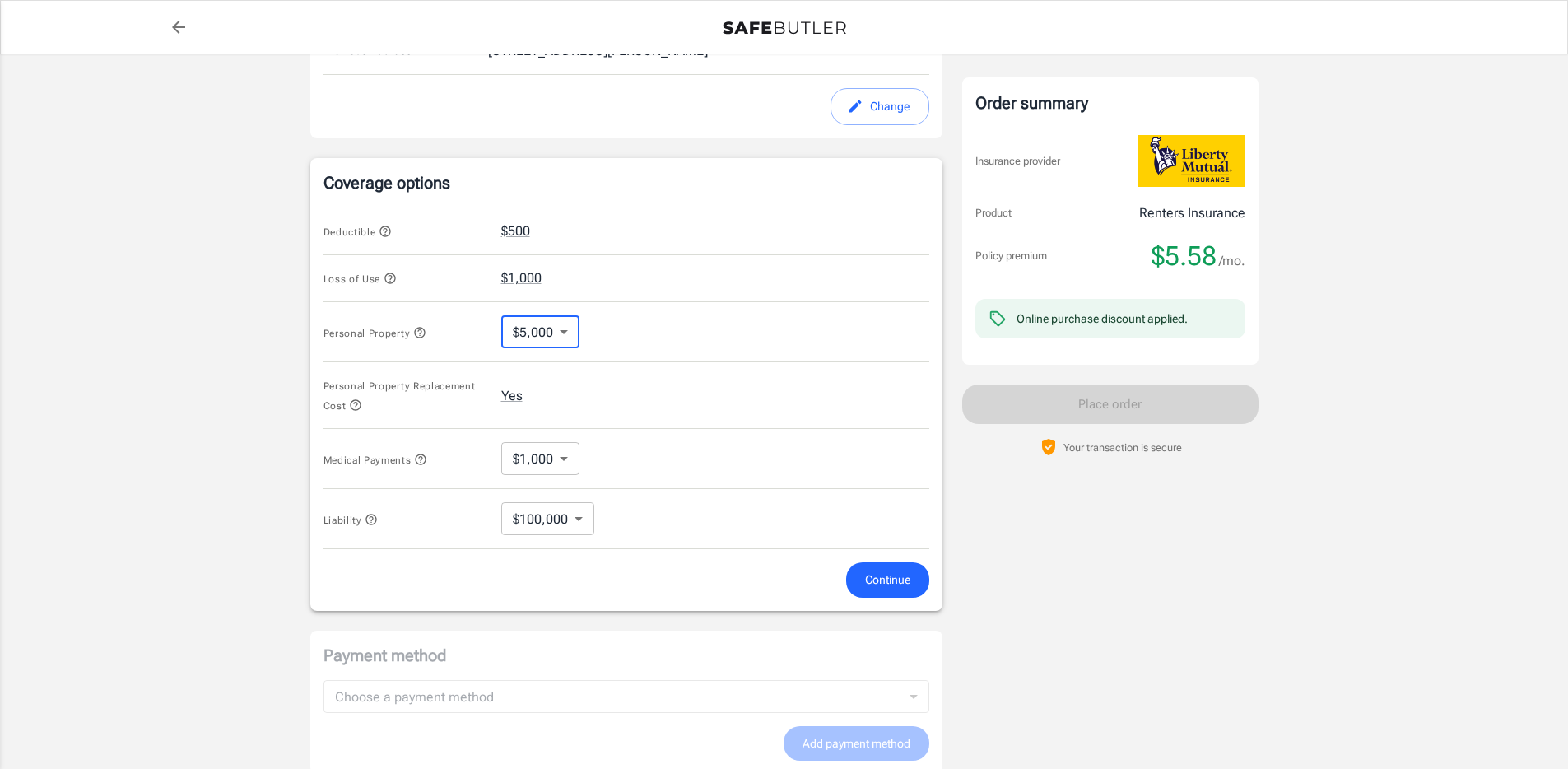
click at [794, 333] on div "Personal Property $5,000 5000 ​" at bounding box center [626, 332] width 605 height 60
click at [565, 338] on body "Policy premium $ 5.58 /mo Liberty Mutual Renters Insurance [STREET_ADDRESS] You…" at bounding box center [784, 226] width 1568 height 1618
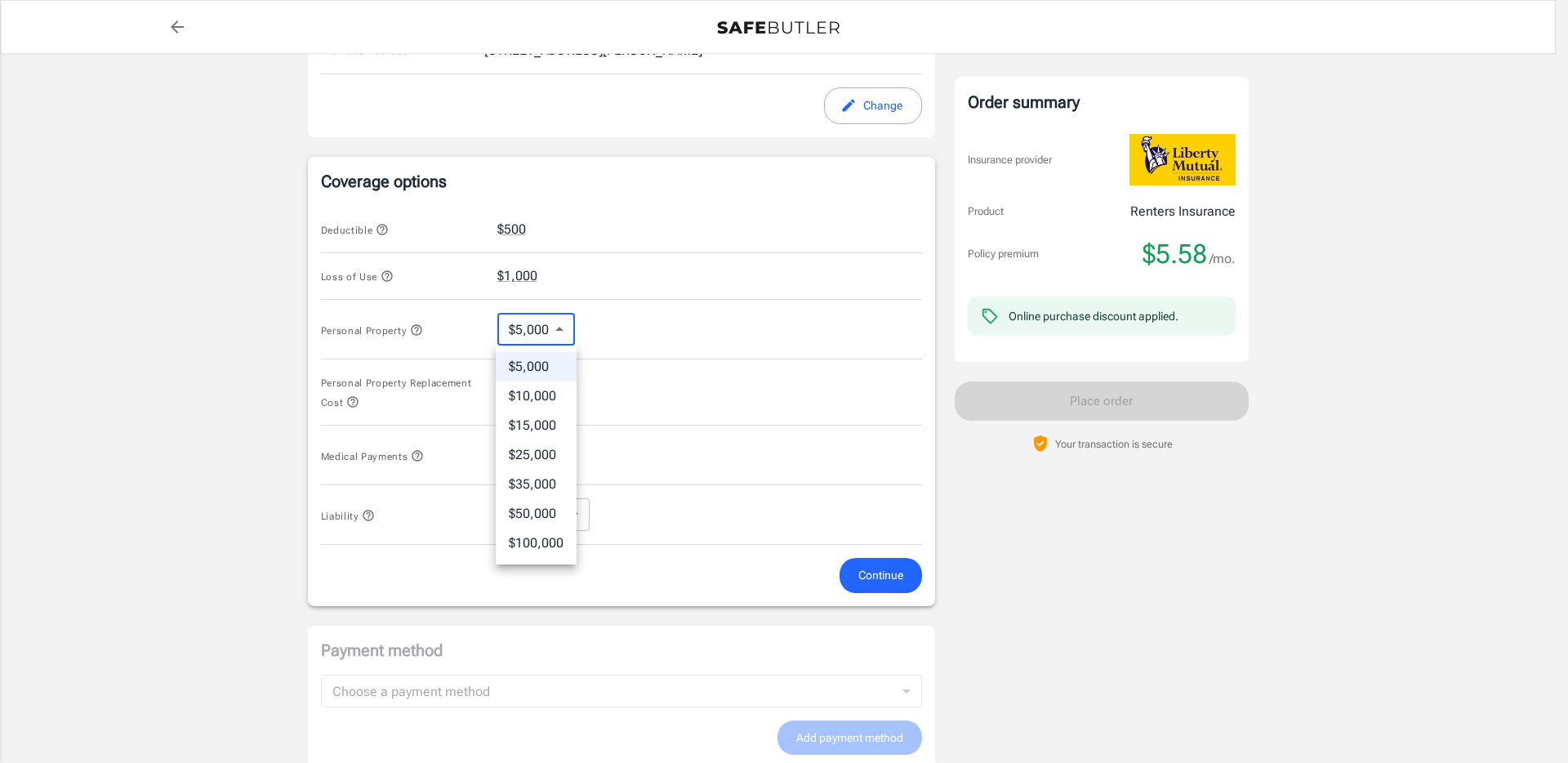
click at [547, 391] on li "$10,000" at bounding box center [535, 396] width 81 height 29
type input "10000"
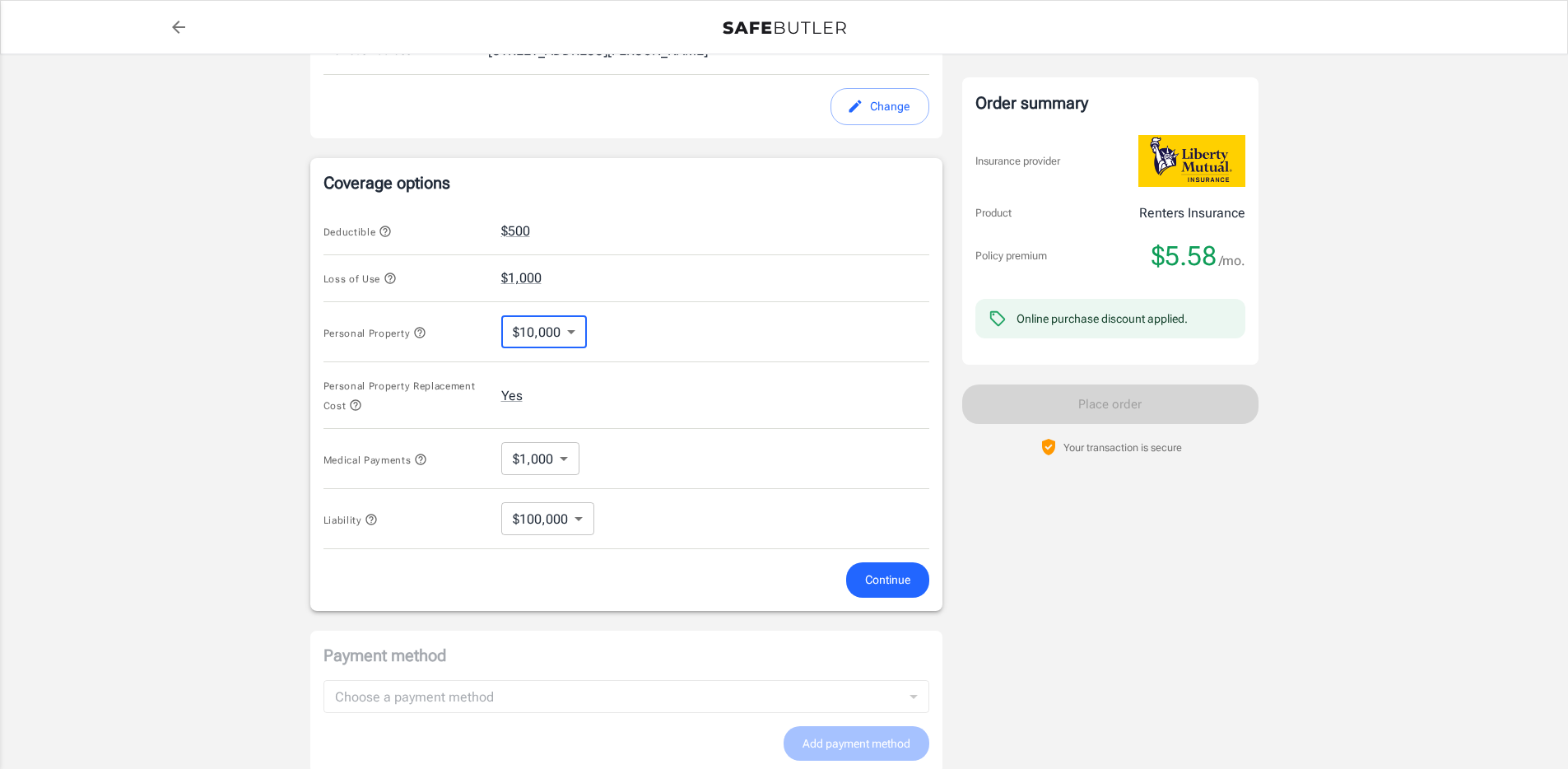
click at [691, 330] on div "Personal Property $10,000 10000 ​" at bounding box center [626, 332] width 605 height 60
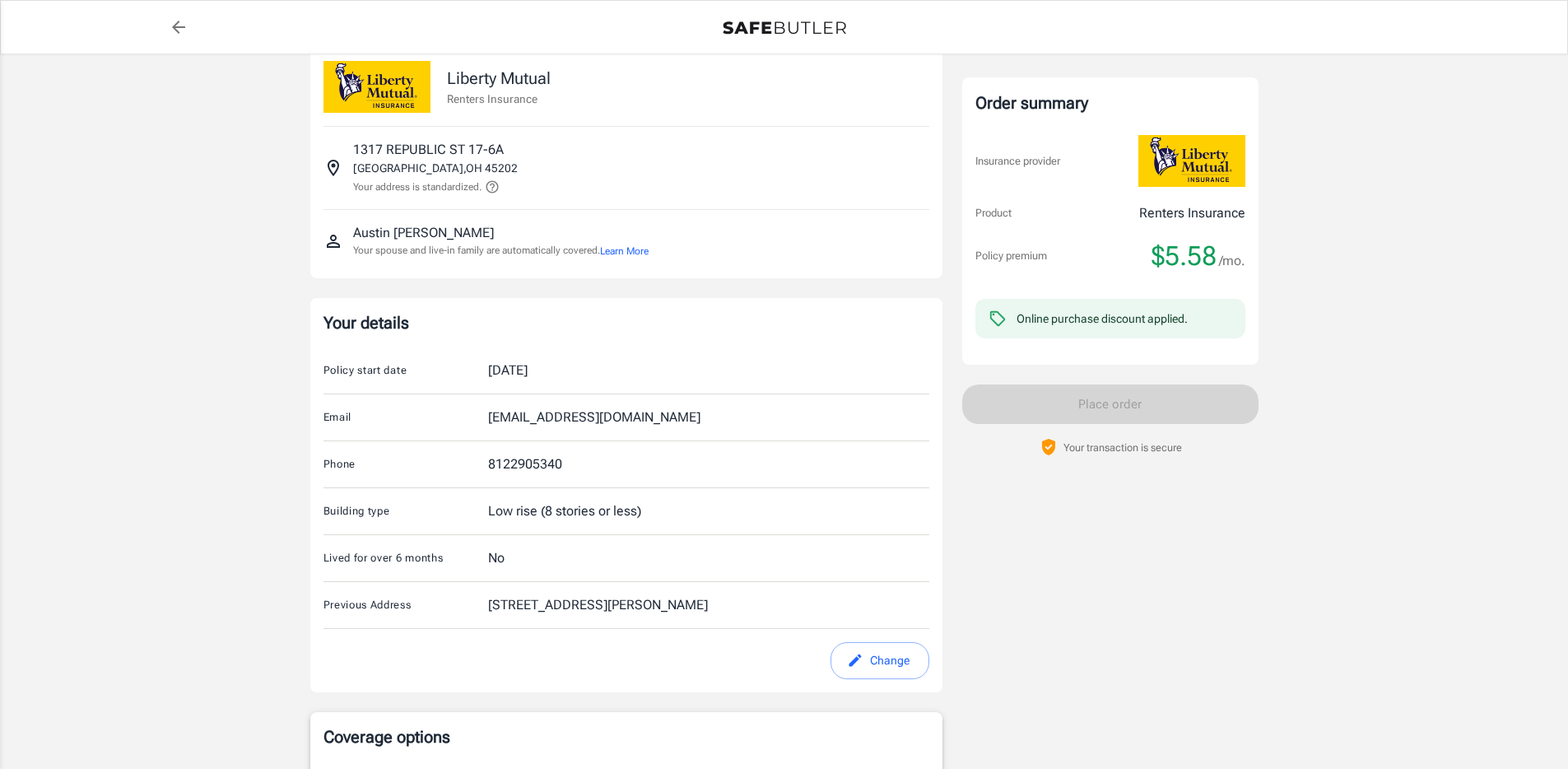
scroll to position [0, 0]
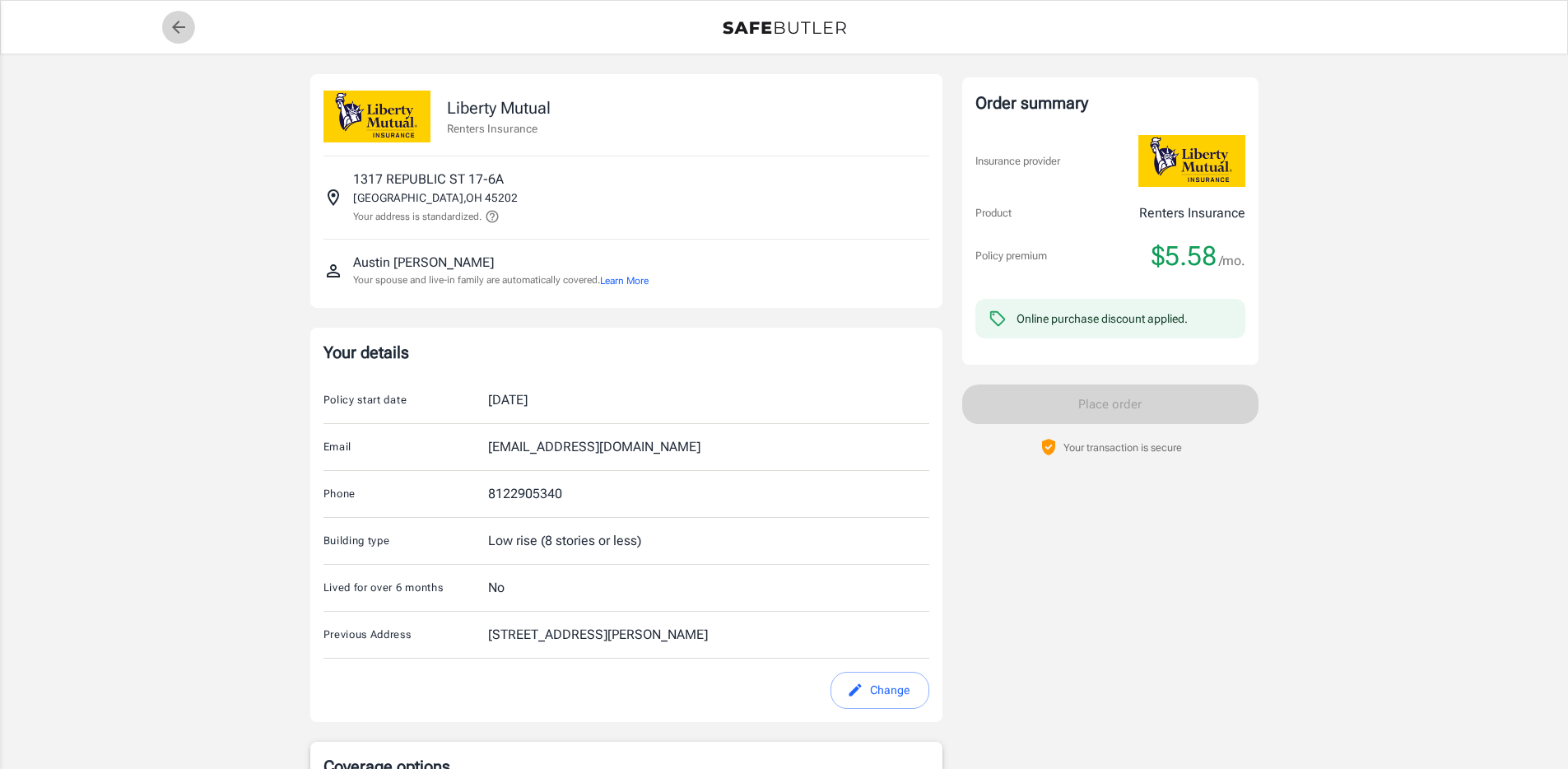
click at [171, 29] on icon "back to quotes" at bounding box center [179, 27] width 20 height 20
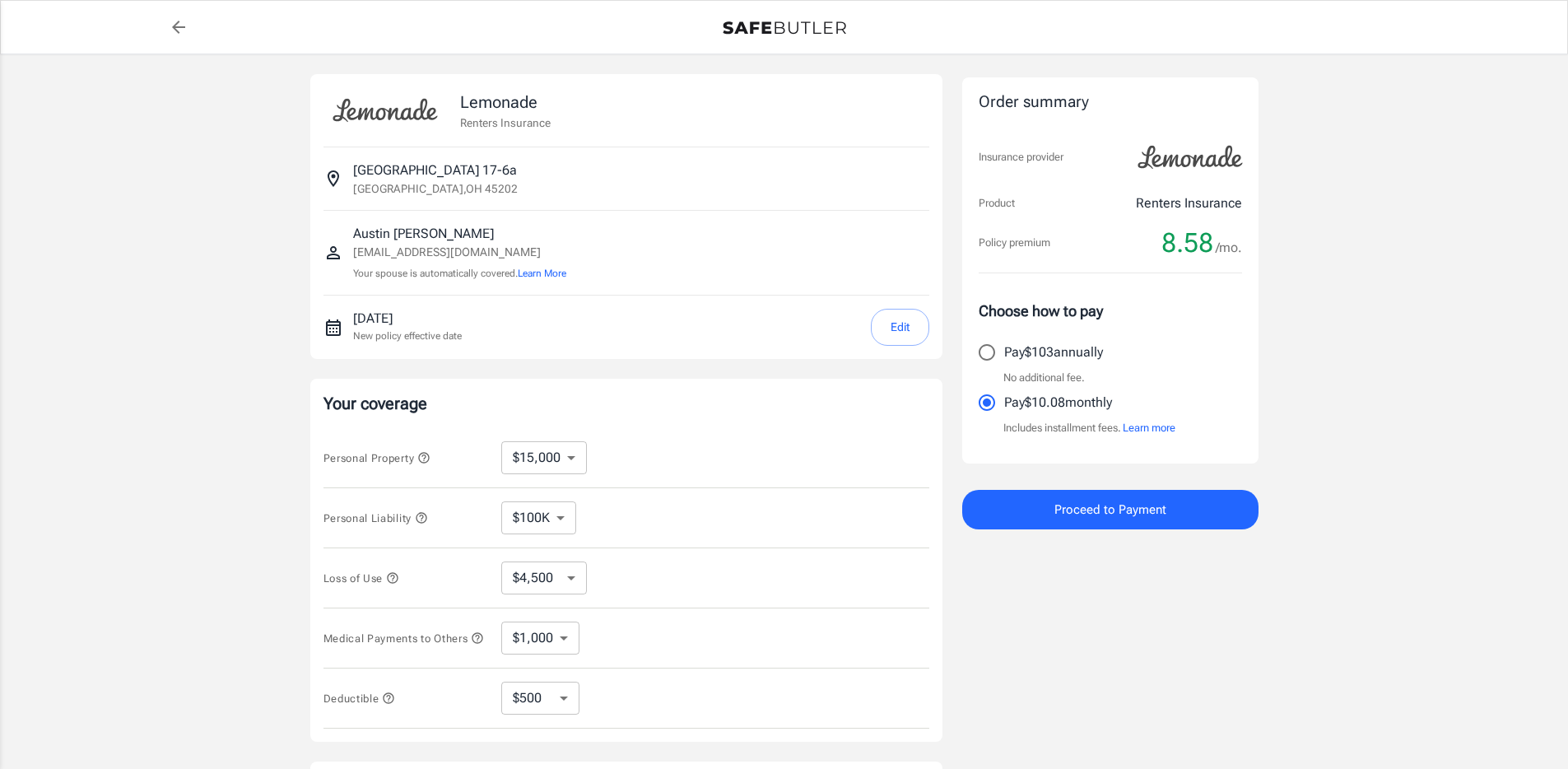
select select "15000"
select select "500"
click at [530, 460] on select "$10,000 $15,000 $20,000 $25,000 $30,000 $40,000 $50,000 $100K $150K $200K $250K" at bounding box center [544, 458] width 86 height 33
select select "10000"
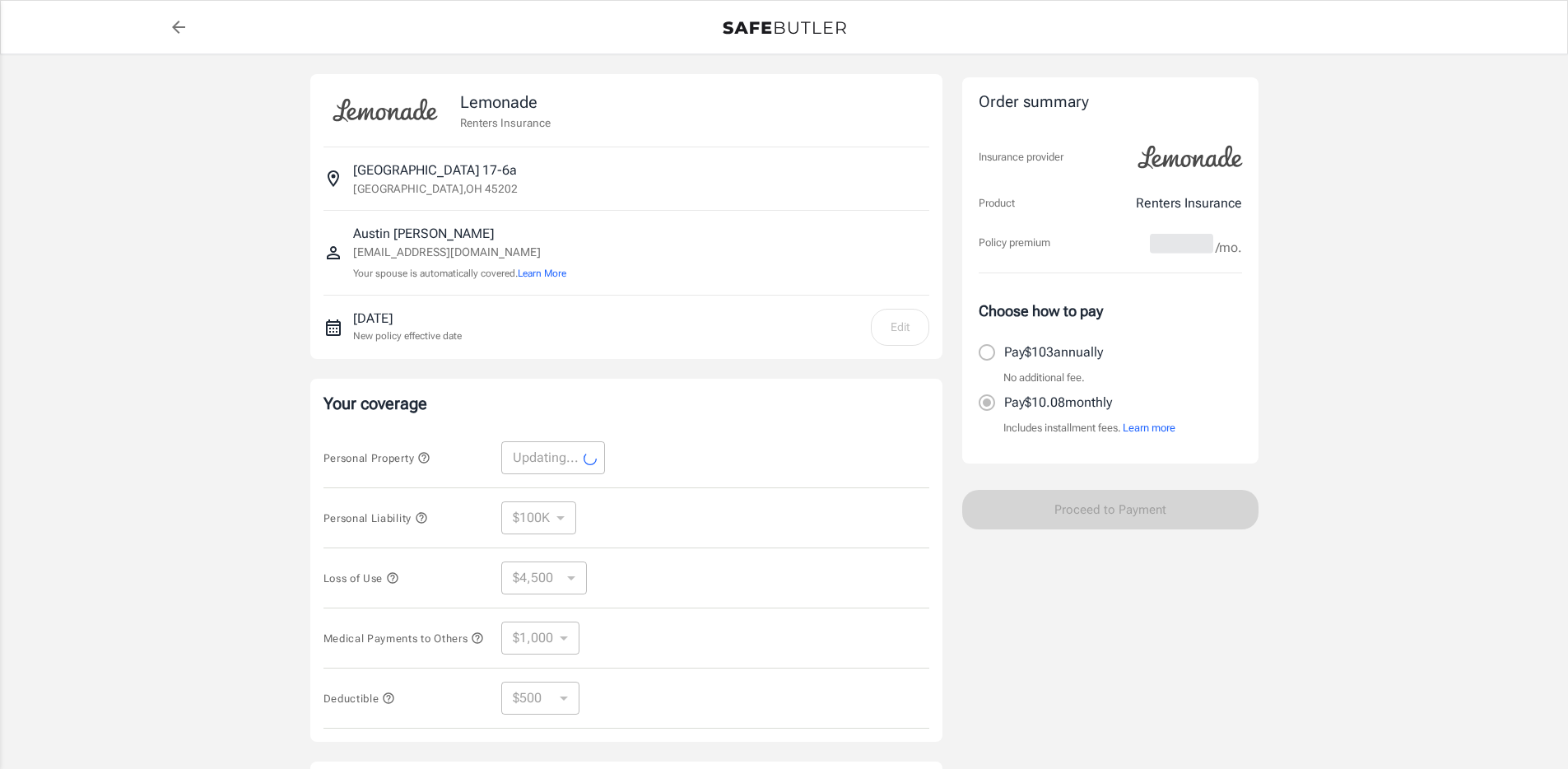
click at [705, 425] on div "Your coverage Personal Property Updating... ​ Personal Liability $100K $300K $5…" at bounding box center [626, 561] width 632 height 363
select select "10000"
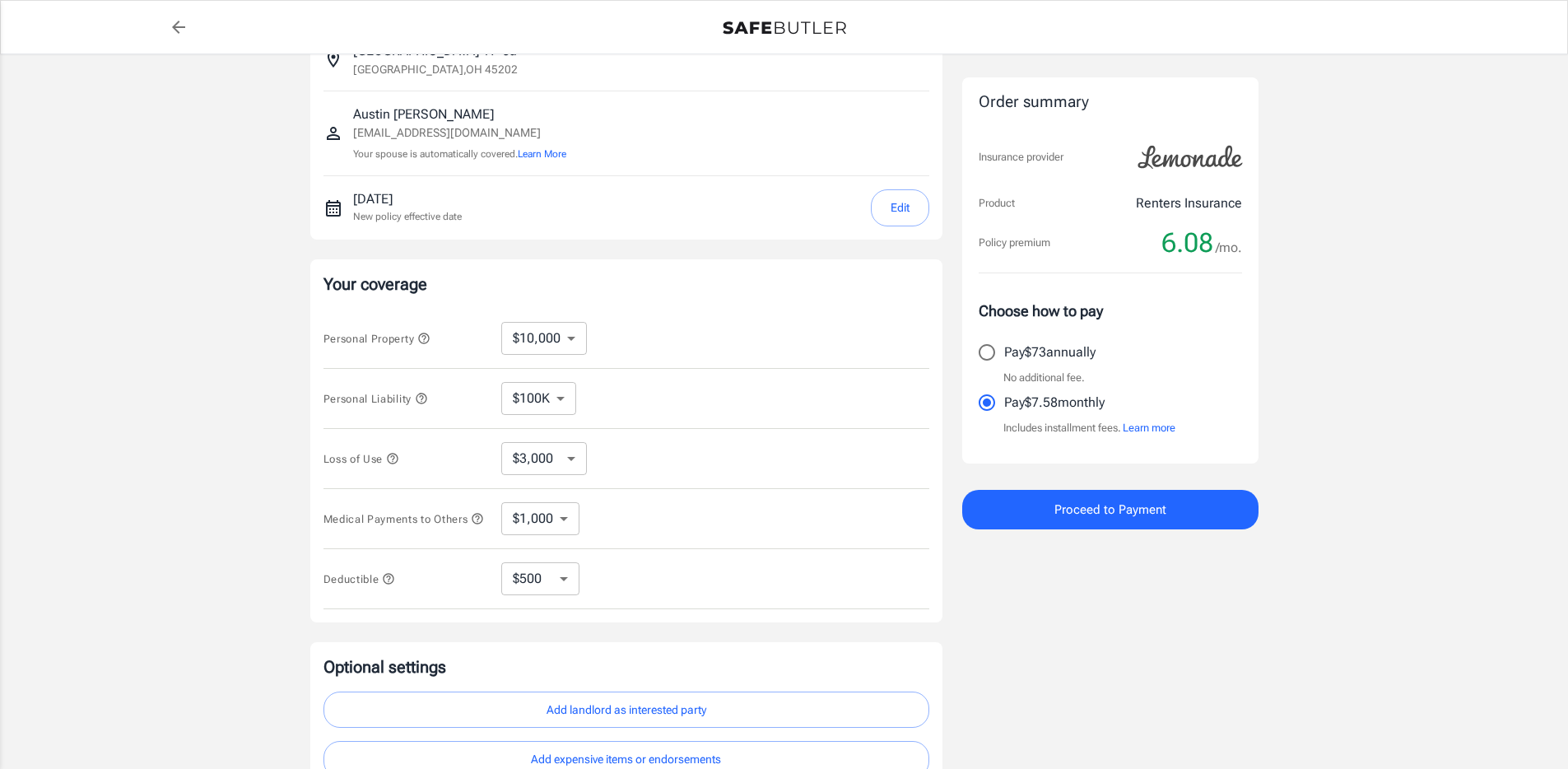
scroll to position [126, 0]
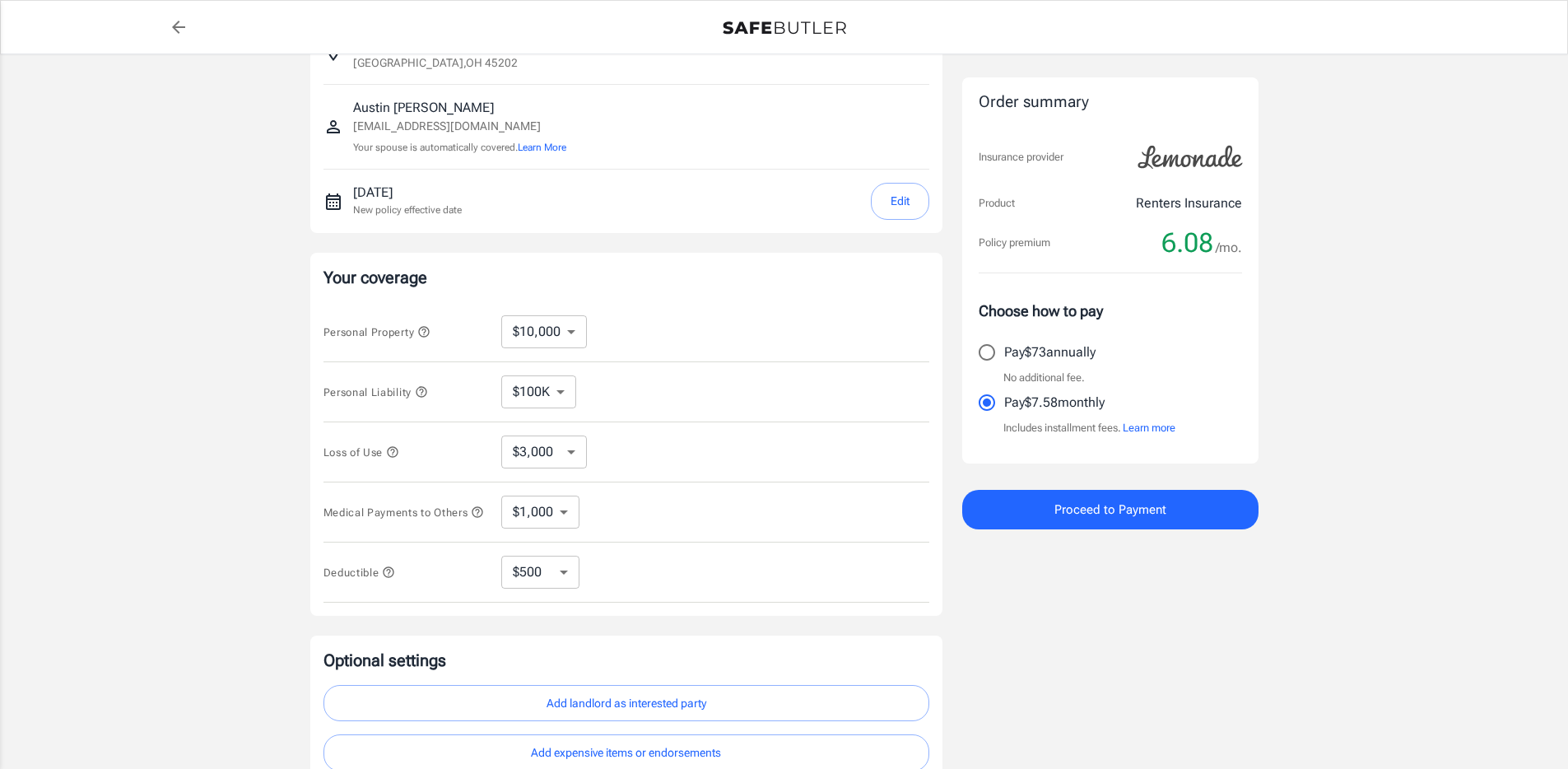
click at [561, 332] on select "$10,000 $15,000 $20,000 $25,000 $30,000 $40,000 $50,000 $100K $150K $200K $250K" at bounding box center [544, 332] width 86 height 33
click at [540, 466] on select "$3,000 $6,000 $12,000 $21,000 $36,000 $60,000 $96,000 $153K $198K" at bounding box center [544, 452] width 86 height 33
select select "6000"
click at [558, 453] on select "$3,000 $6,000 $12,000 $21,000 $36,000 $60,000 $96,000 $153K $198K" at bounding box center [544, 452] width 86 height 33
select select "3000"
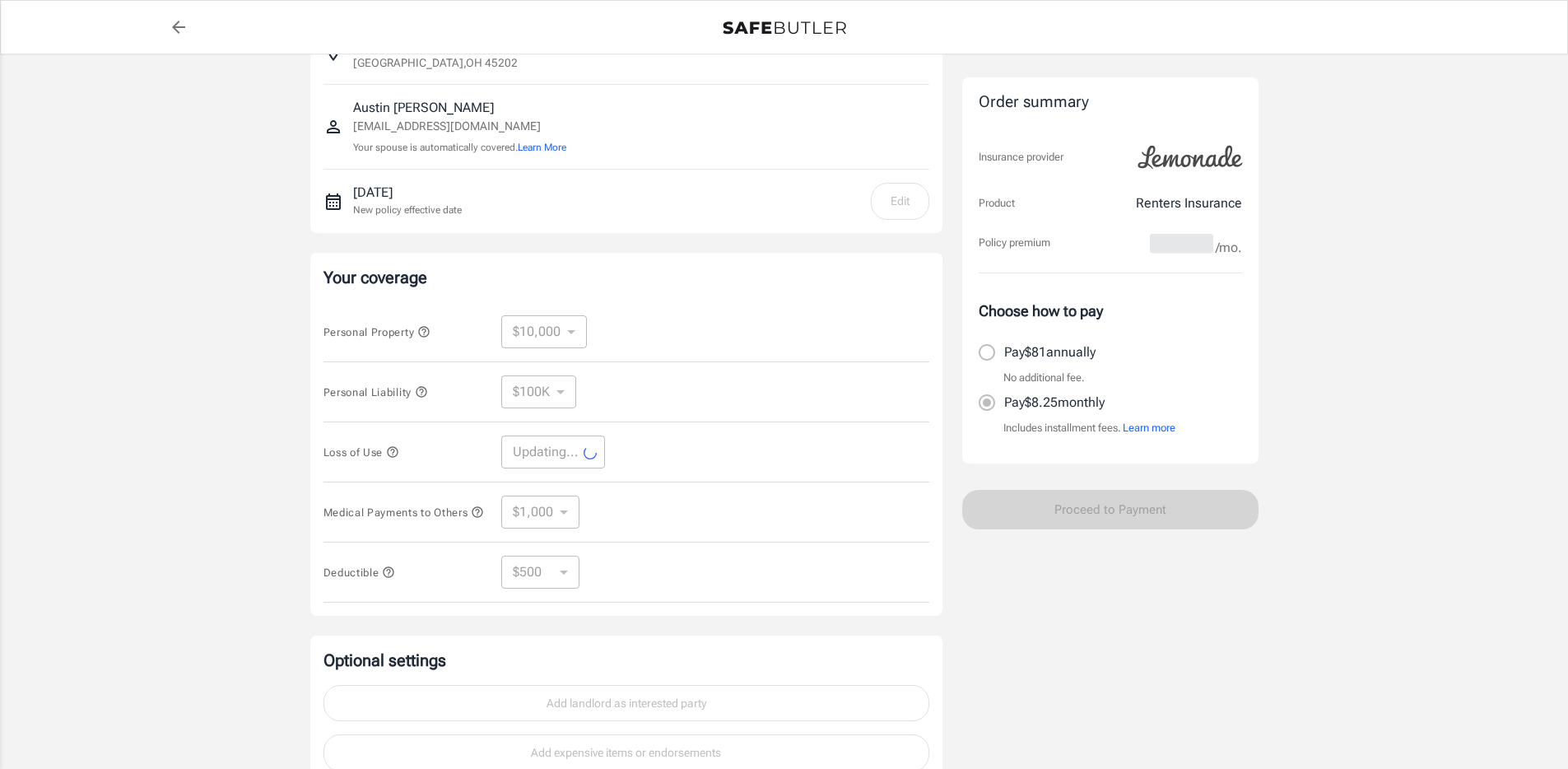
select select "3000"
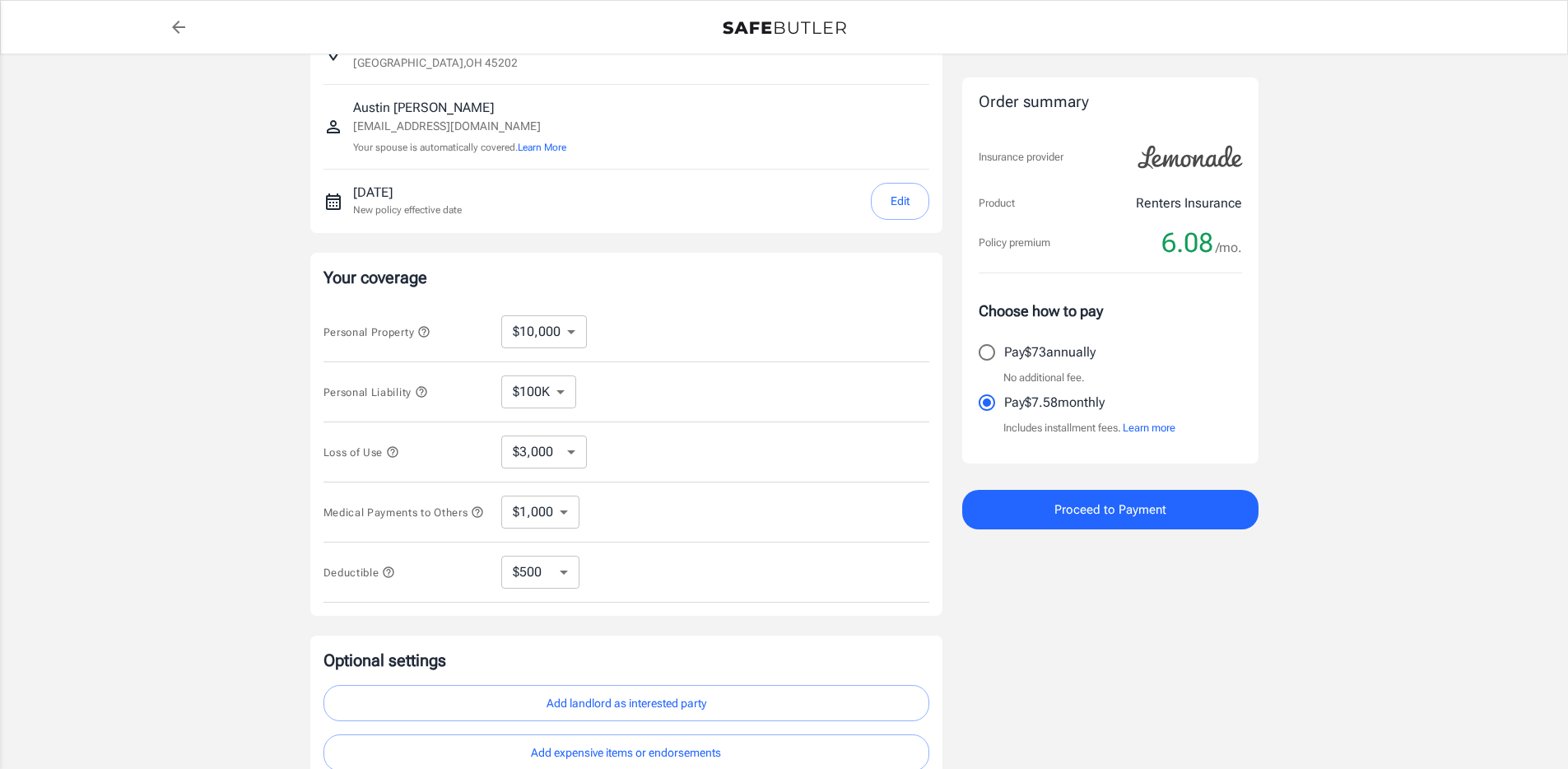
click at [397, 454] on icon "button" at bounding box center [393, 452] width 13 height 13
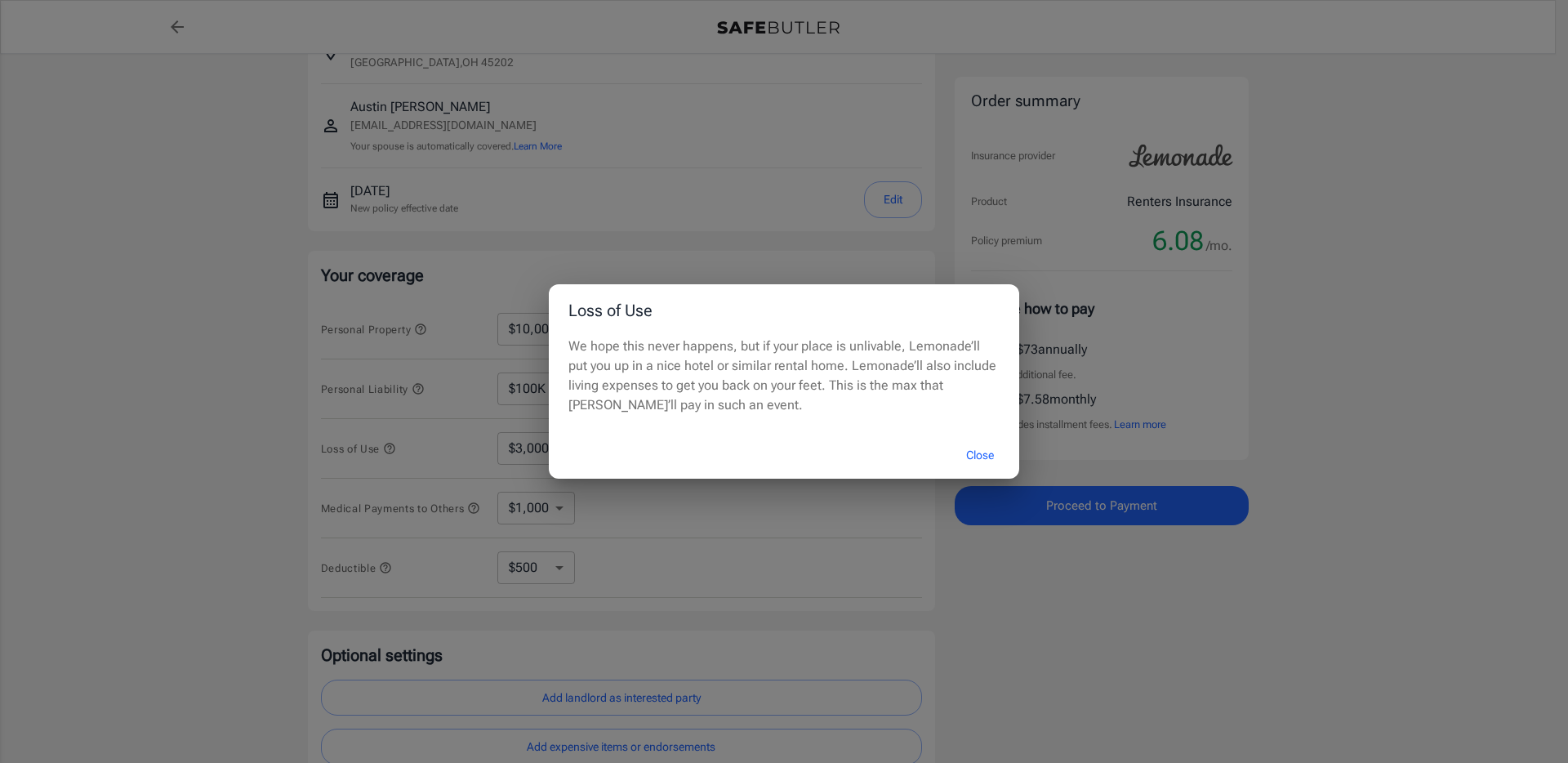
click at [982, 456] on button "Close" at bounding box center [980, 455] width 65 height 35
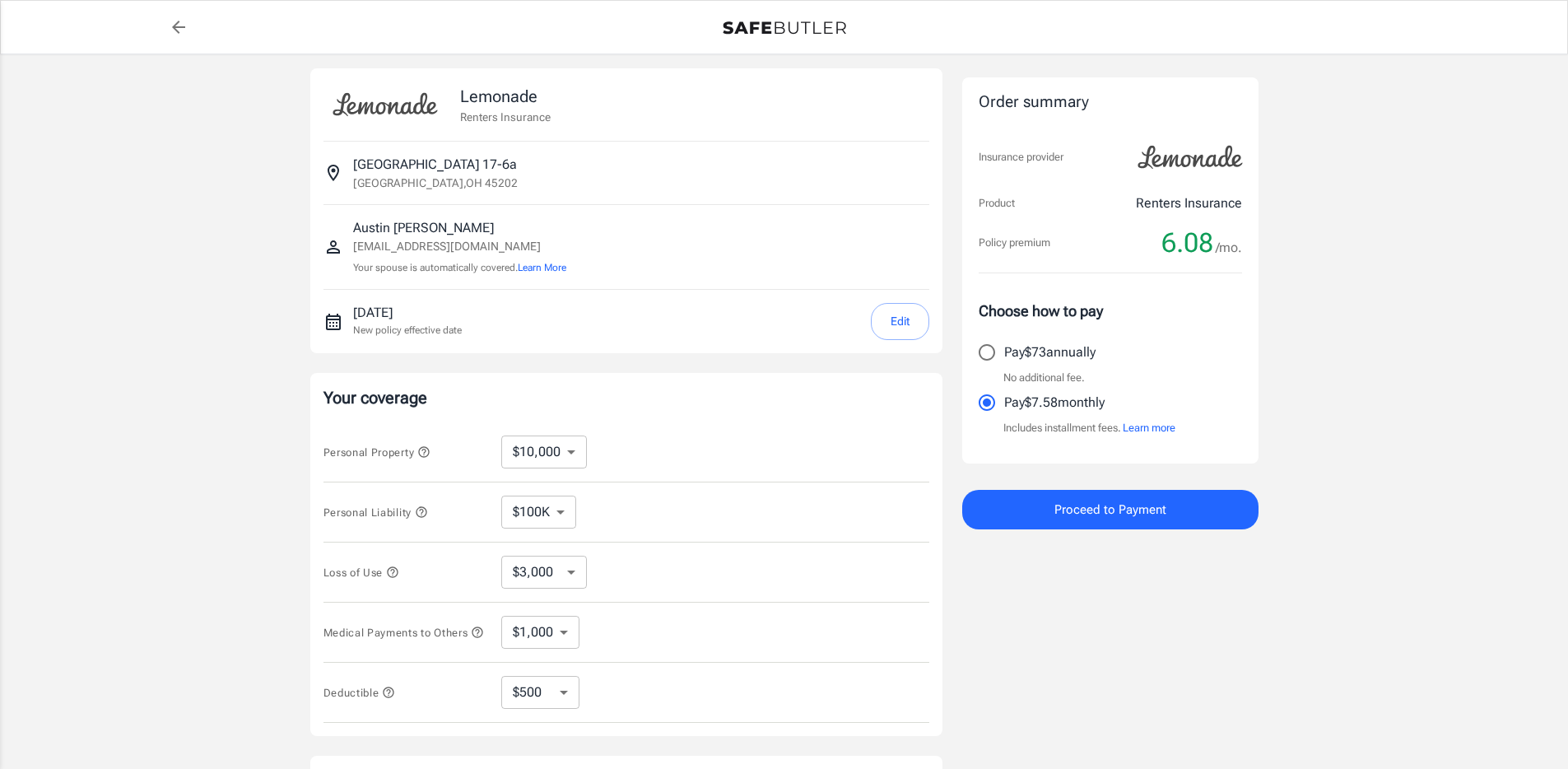
scroll to position [0, 0]
